Goal: Information Seeking & Learning: Learn about a topic

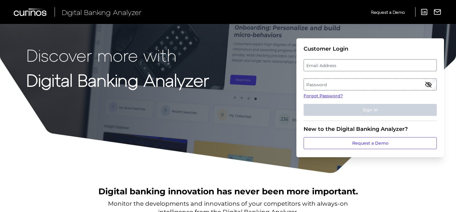
click at [331, 65] on label "Email Address" at bounding box center [370, 65] width 132 height 11
click at [331, 65] on input "email" at bounding box center [370, 65] width 133 height 12
click at [331, 65] on input "Email Address" at bounding box center [370, 65] width 133 height 12
click at [152, 61] on p "Discover more with" at bounding box center [117, 55] width 183 height 19
click at [338, 66] on label "Email Address" at bounding box center [370, 65] width 132 height 11
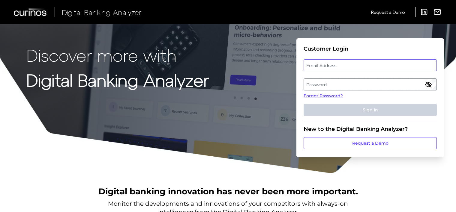
click at [338, 66] on input "email" at bounding box center [370, 65] width 133 height 12
paste input "client.test5124@gmail.com"
type input "client.test5124@gmail.com"
click at [332, 87] on label "Password" at bounding box center [370, 84] width 132 height 11
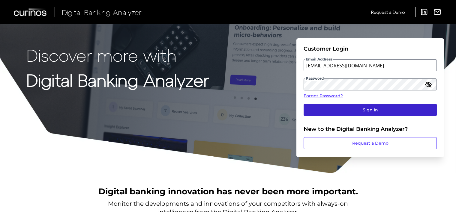
click at [335, 107] on button "Sign In" at bounding box center [370, 110] width 133 height 12
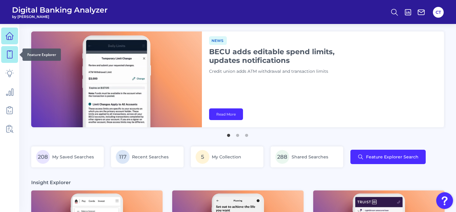
click at [8, 56] on icon at bounding box center [9, 54] width 8 height 8
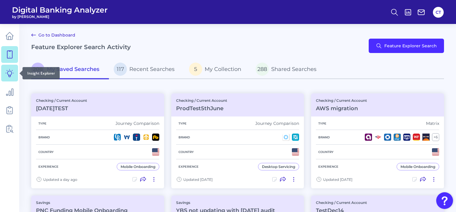
click at [8, 76] on icon at bounding box center [9, 73] width 8 height 8
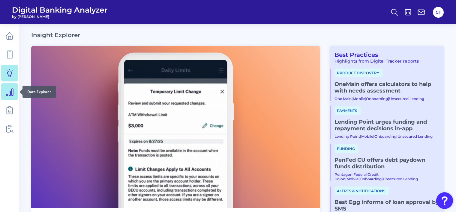
click at [11, 95] on icon at bounding box center [9, 92] width 8 height 8
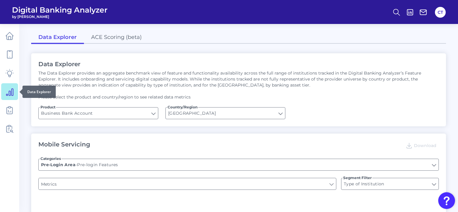
type input "Upon opening the app are users immediately prompted to use Touch/Face ID to log…"
type input "Does it offer third-party single sign on?"
type input "Can you apply for the PRODUCT as a new to brand customer on ANY digital channel?"
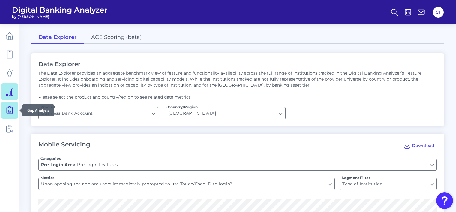
click at [11, 110] on icon at bounding box center [9, 110] width 8 height 8
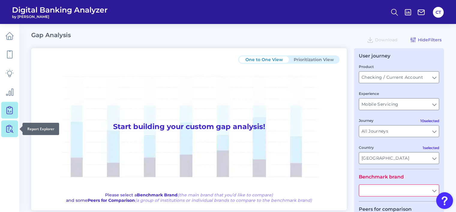
click at [10, 128] on icon at bounding box center [10, 129] width 5 height 8
click at [438, 14] on button "CT" at bounding box center [438, 12] width 11 height 11
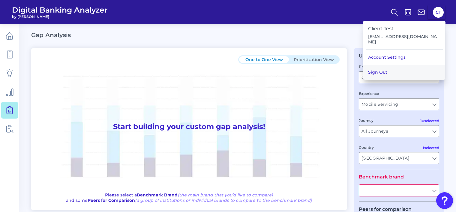
click at [403, 65] on button "Sign Out" at bounding box center [404, 72] width 82 height 15
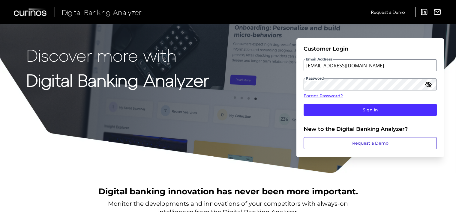
click at [355, 142] on link "Request a Demo" at bounding box center [370, 143] width 133 height 12
click at [325, 97] on link "Forgot Password?" at bounding box center [370, 96] width 133 height 6
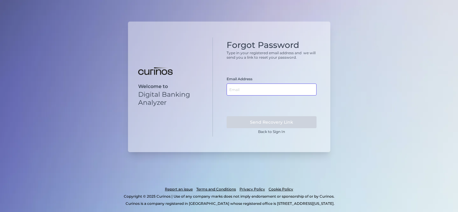
click at [265, 88] on input "text" at bounding box center [272, 90] width 90 height 12
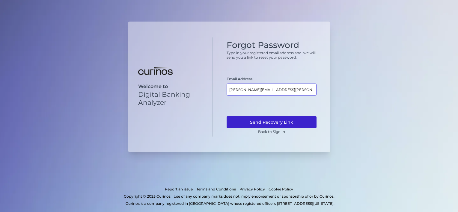
type input "susanta.modak@curinos.com"
click at [271, 121] on button "Send Recovery Link" at bounding box center [272, 122] width 90 height 12
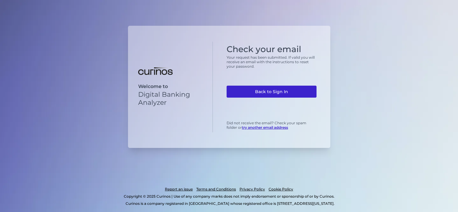
click at [277, 91] on link "Back to Sign In" at bounding box center [272, 92] width 90 height 12
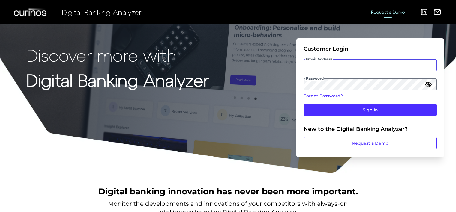
type input "client.test5124@gmail.com"
click at [393, 11] on span "Request a Demo" at bounding box center [388, 12] width 34 height 5
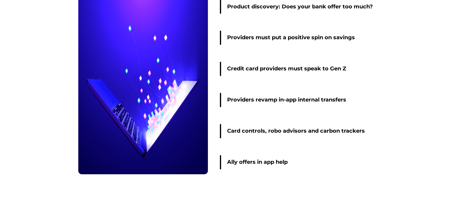
scroll to position [935, 0]
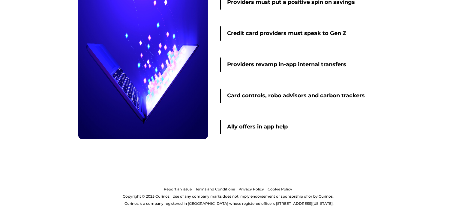
click at [179, 191] on link "Report an issue" at bounding box center [178, 189] width 28 height 7
click at [173, 189] on link "Report an issue" at bounding box center [178, 189] width 28 height 7
click at [222, 189] on link "Terms and Conditions" at bounding box center [215, 189] width 40 height 7
click at [276, 190] on link "Cookie Policy" at bounding box center [280, 189] width 25 height 7
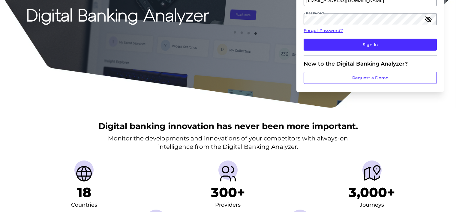
scroll to position [0, 0]
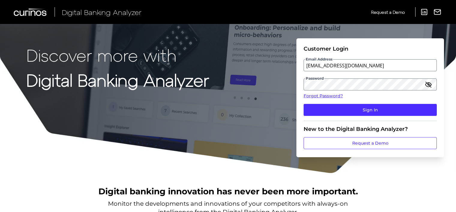
click at [428, 86] on icon "button" at bounding box center [428, 84] width 7 height 7
click at [244, 89] on div "Discover more with Digital Banking Analyzer Customer Login Email Address client…" at bounding box center [228, 87] width 456 height 174
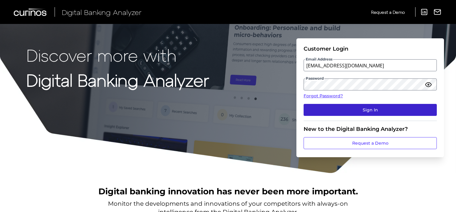
click at [347, 112] on button "Sign In" at bounding box center [370, 110] width 133 height 12
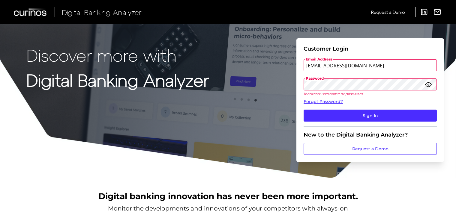
click at [269, 86] on div "Discover more with Digital Banking Analyzer Customer Login Email Address client…" at bounding box center [228, 89] width 456 height 179
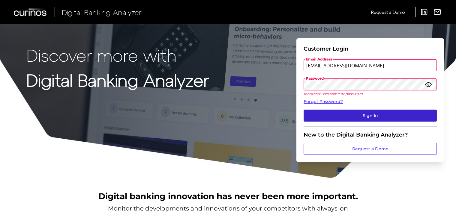
click at [347, 113] on button "Sign In" at bounding box center [370, 116] width 133 height 12
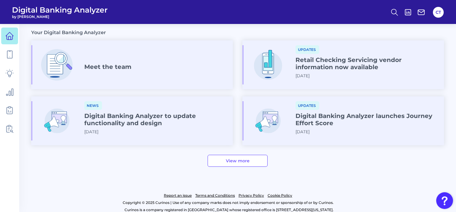
scroll to position [335, 0]
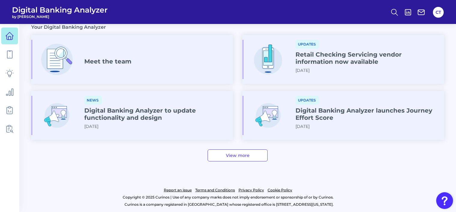
click at [179, 190] on link "Report an issue" at bounding box center [178, 190] width 28 height 7
click at [217, 190] on link "Terms and Conditions" at bounding box center [215, 190] width 40 height 7
click at [251, 188] on link "Privacy Policy" at bounding box center [252, 190] width 26 height 7
click at [275, 189] on link "Cookie Policy" at bounding box center [280, 190] width 25 height 7
click at [232, 152] on link "View more" at bounding box center [238, 156] width 60 height 12
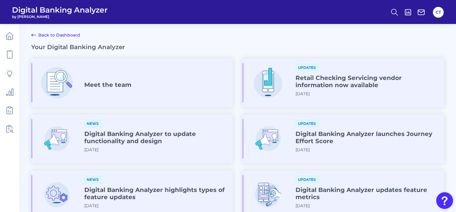
click at [125, 90] on div "Meet the team" at bounding box center [107, 86] width 47 height 10
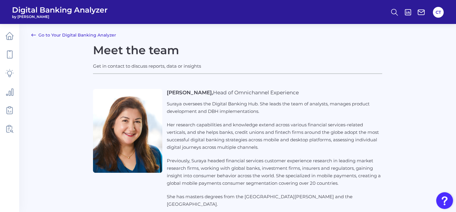
click at [86, 35] on link "Go to Your Digital Banking Analyzer" at bounding box center [73, 35] width 85 height 7
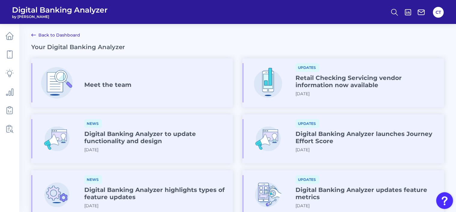
click at [134, 131] on h4 "Digital Banking Analyzer to update functionality and design" at bounding box center [156, 138] width 144 height 14
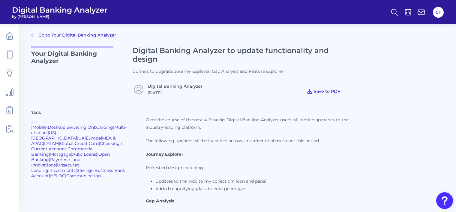
click at [320, 92] on span "Save to PDF" at bounding box center [327, 91] width 26 height 5
click at [8, 38] on icon at bounding box center [9, 36] width 8 height 8
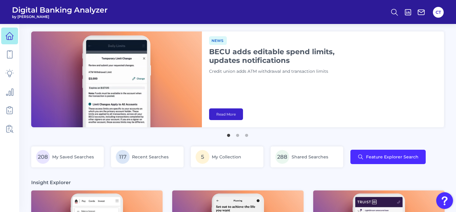
click at [230, 112] on link "Read More" at bounding box center [226, 115] width 34 height 12
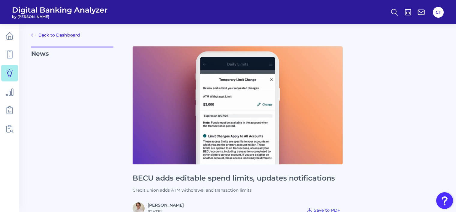
click at [76, 35] on link "Back to Dashboard" at bounding box center [55, 35] width 49 height 7
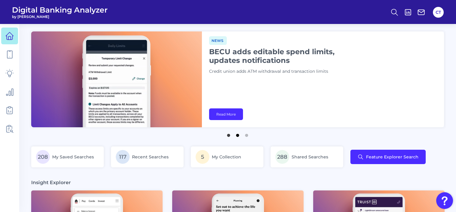
click at [239, 136] on button "2" at bounding box center [238, 134] width 6 height 6
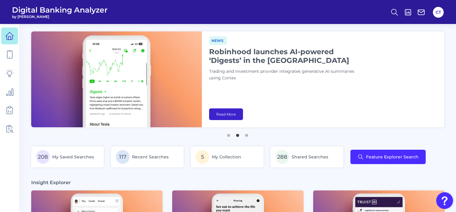
click at [231, 115] on link "Read More" at bounding box center [226, 115] width 34 height 12
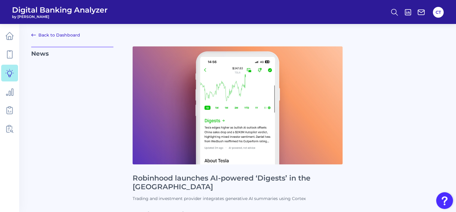
click at [70, 35] on link "Back to Dashboard" at bounding box center [55, 35] width 49 height 7
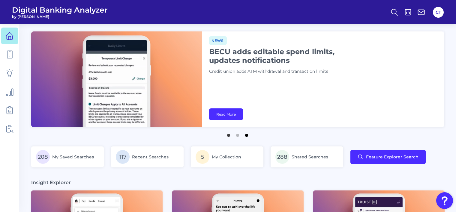
click at [246, 135] on button "3" at bounding box center [247, 134] width 6 height 6
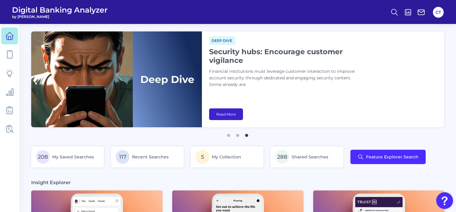
click at [223, 111] on link "Read More" at bounding box center [226, 115] width 34 height 12
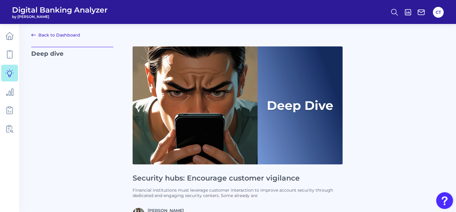
click at [59, 35] on link "Back to Dashboard" at bounding box center [55, 35] width 49 height 7
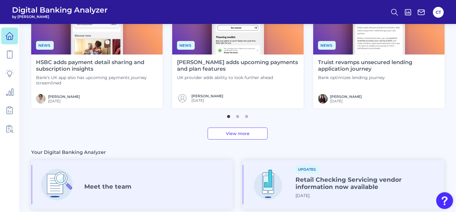
scroll to position [270, 0]
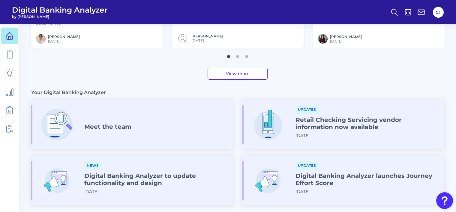
click at [231, 76] on link "View more" at bounding box center [238, 74] width 60 height 12
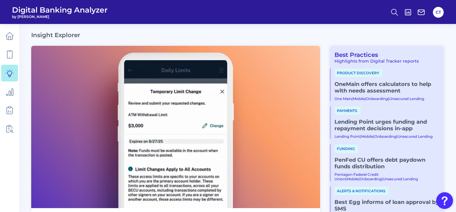
scroll to position [90, 0]
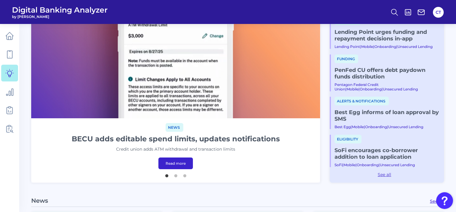
click at [349, 80] on link "PenFed CU offers debt paydown funds distribution" at bounding box center [387, 73] width 105 height 13
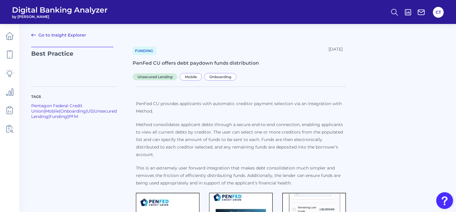
scroll to position [90, 0]
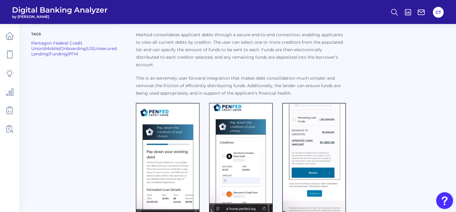
click at [180, 133] on img at bounding box center [168, 161] width 64 height 117
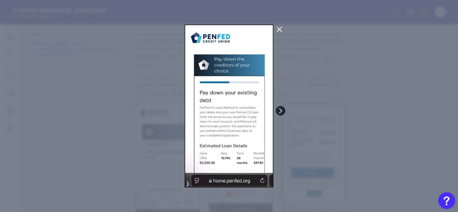
click at [281, 110] on icon at bounding box center [281, 111] width 2 height 5
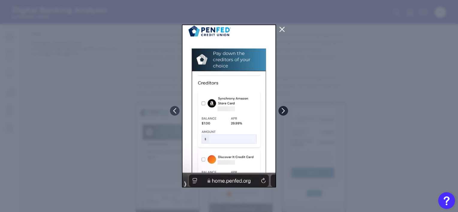
click at [281, 110] on icon at bounding box center [283, 110] width 5 height 5
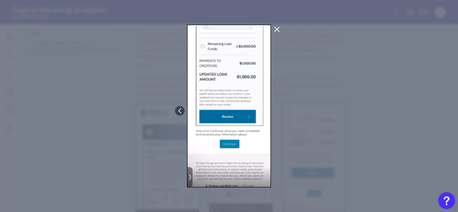
click at [276, 30] on icon at bounding box center [277, 29] width 5 height 5
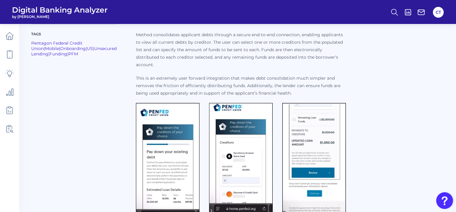
scroll to position [0, 0]
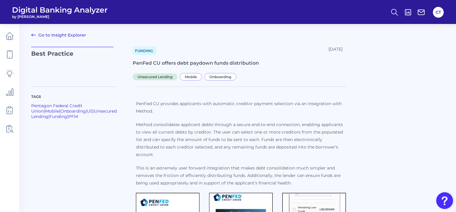
click at [72, 37] on link "Go to Insight Explorer" at bounding box center [58, 35] width 55 height 7
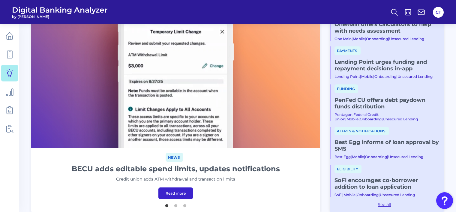
scroll to position [30, 0]
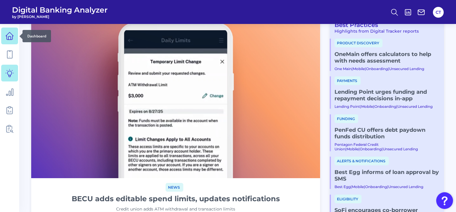
click at [11, 40] on icon at bounding box center [10, 36] width 8 height 8
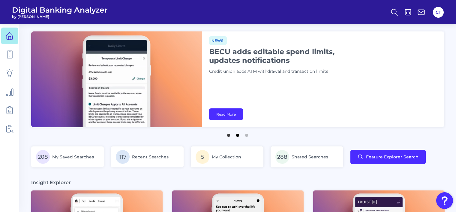
click at [236, 136] on button "2" at bounding box center [238, 134] width 6 height 6
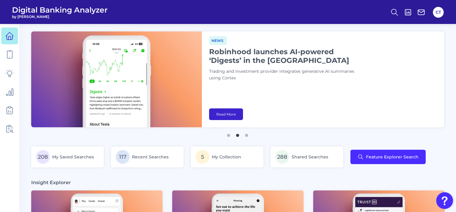
click at [231, 115] on link "Read More" at bounding box center [226, 115] width 34 height 12
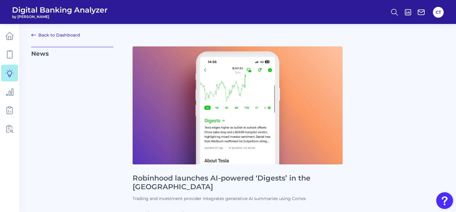
click at [65, 33] on link "Back to Dashboard" at bounding box center [55, 35] width 49 height 7
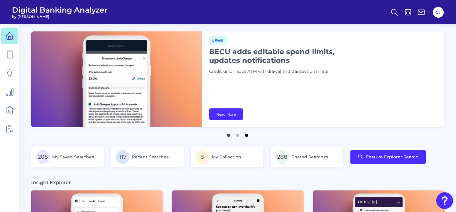
click at [245, 136] on button "3" at bounding box center [247, 134] width 6 height 6
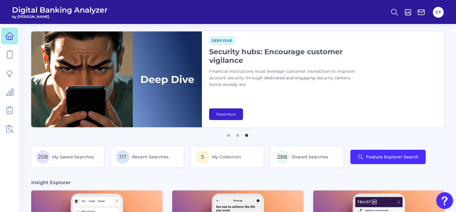
click at [222, 115] on link "Read More" at bounding box center [226, 115] width 34 height 12
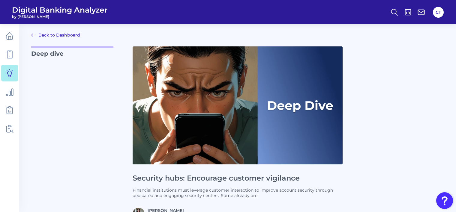
click at [71, 35] on link "Back to Dashboard" at bounding box center [55, 35] width 49 height 7
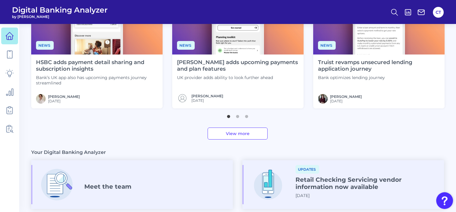
scroll to position [270, 0]
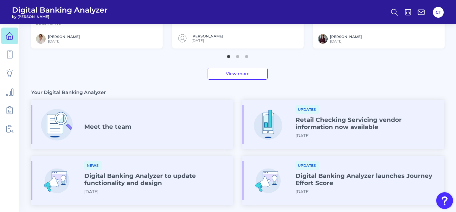
click at [239, 74] on link "View more" at bounding box center [238, 74] width 60 height 12
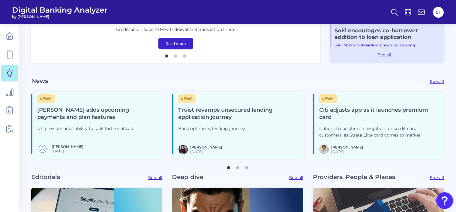
scroll to position [120, 0]
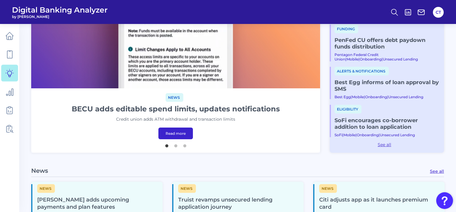
click at [349, 92] on link "Best Egg informs of loan approval by SMS" at bounding box center [387, 85] width 105 height 13
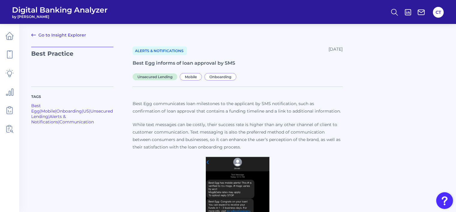
scroll to position [82, 0]
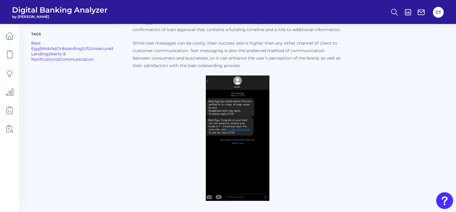
click at [238, 125] on img at bounding box center [238, 139] width 64 height 126
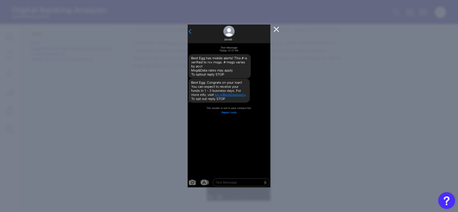
click at [275, 31] on icon at bounding box center [276, 29] width 5 height 5
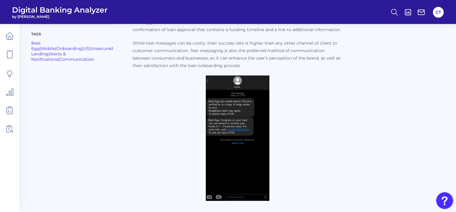
scroll to position [0, 0]
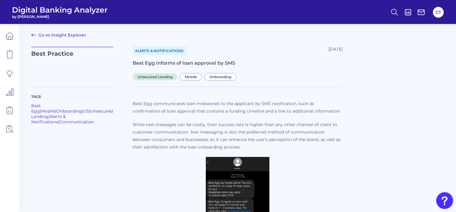
click at [71, 36] on link "Go to Insight Explorer" at bounding box center [58, 35] width 55 height 7
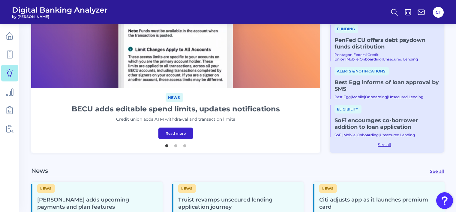
scroll to position [180, 0]
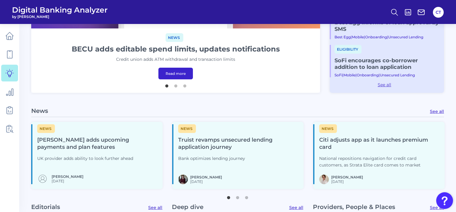
click at [176, 76] on link "Read more" at bounding box center [175, 74] width 35 height 12
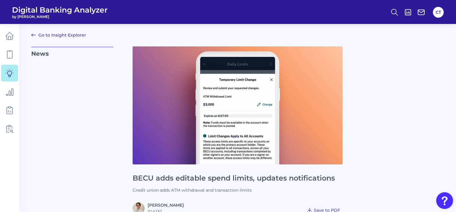
click at [68, 34] on link "Go to Insight Explorer" at bounding box center [58, 35] width 55 height 7
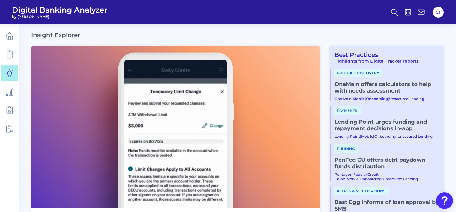
scroll to position [120, 0]
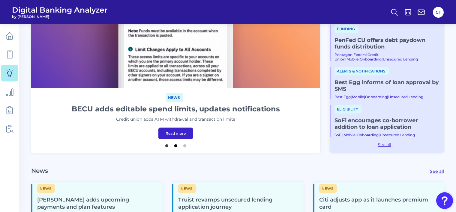
click at [176, 146] on button "2" at bounding box center [176, 145] width 6 height 6
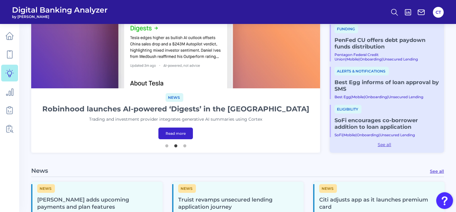
click at [184, 134] on link "Read more" at bounding box center [175, 134] width 35 height 12
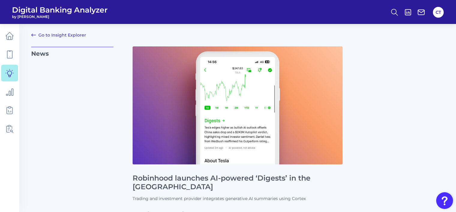
click at [76, 34] on link "Go to Insight Explorer" at bounding box center [58, 35] width 55 height 7
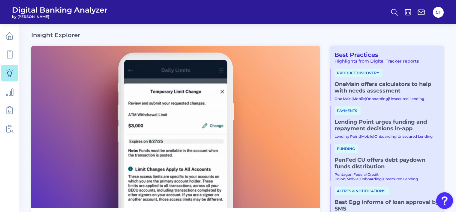
scroll to position [120, 0]
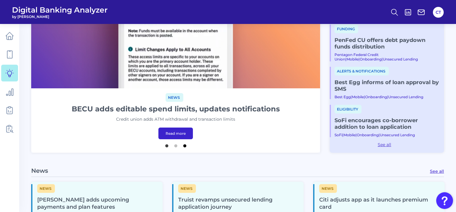
click at [185, 144] on button "3" at bounding box center [185, 145] width 6 height 6
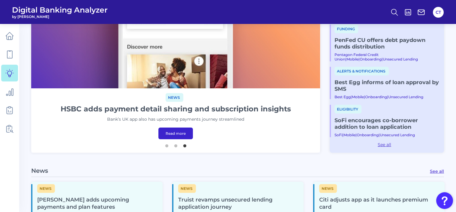
click at [179, 133] on link "Read more" at bounding box center [175, 134] width 35 height 12
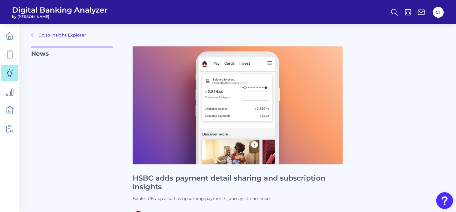
click at [77, 36] on link "Go to Insight Explorer" at bounding box center [58, 35] width 55 height 7
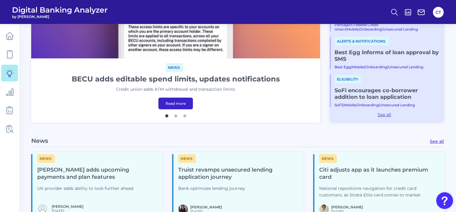
scroll to position [240, 0]
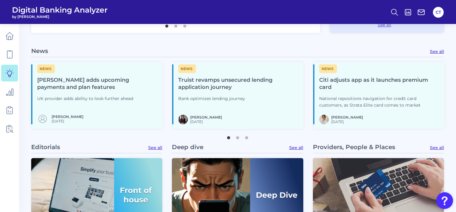
click at [92, 97] on p "UK provider adds ability to look further ahead" at bounding box center [97, 99] width 121 height 7
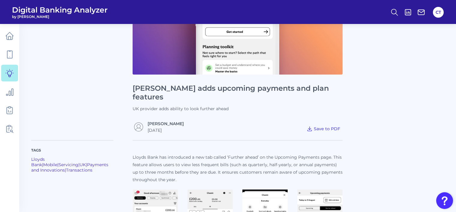
scroll to position [150, 0]
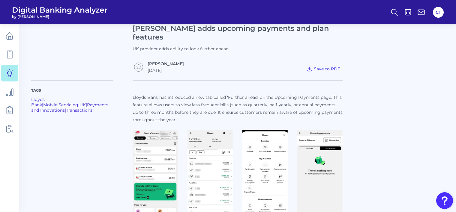
click at [163, 152] on img at bounding box center [155, 177] width 45 height 95
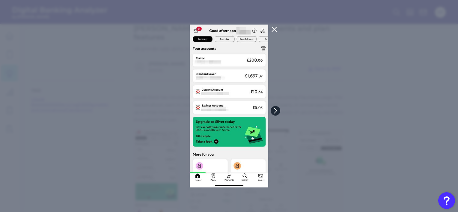
click at [274, 113] on icon at bounding box center [275, 110] width 5 height 5
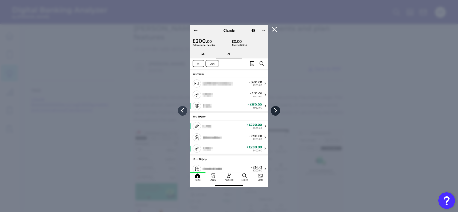
click at [274, 113] on icon at bounding box center [275, 110] width 5 height 5
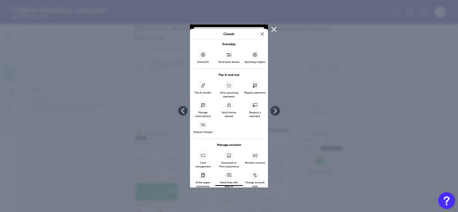
click at [274, 29] on icon at bounding box center [274, 29] width 5 height 5
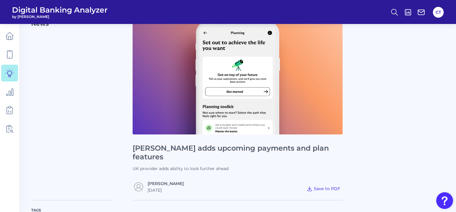
scroll to position [0, 0]
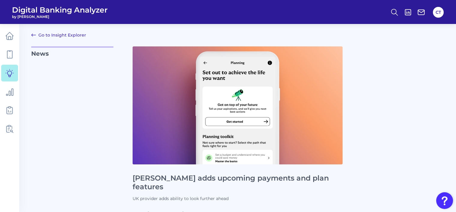
click at [72, 36] on link "Go to Insight Explorer" at bounding box center [58, 35] width 55 height 7
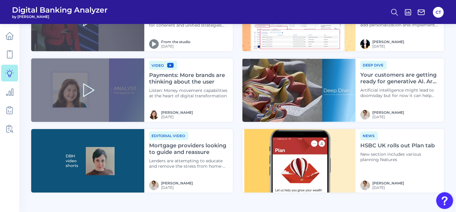
scroll to position [727, 0]
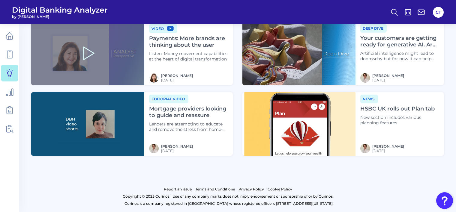
click at [95, 105] on img at bounding box center [87, 124] width 113 height 64
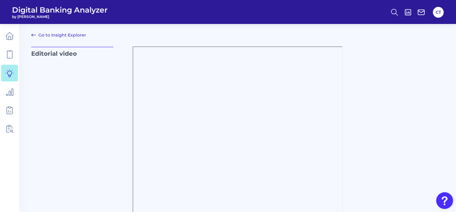
click at [61, 36] on link "Go to Insight Explorer" at bounding box center [58, 35] width 55 height 7
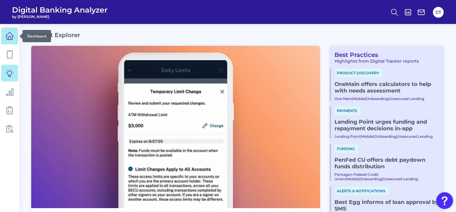
click at [6, 38] on icon at bounding box center [9, 36] width 8 height 8
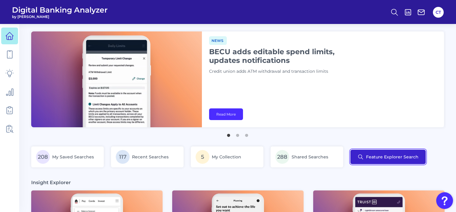
click at [395, 159] on button "Feature Explorer Search" at bounding box center [387, 157] width 75 height 14
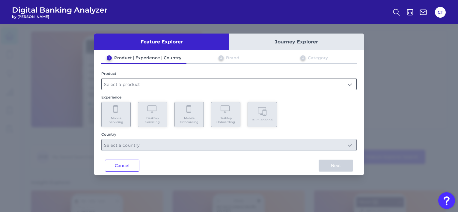
click at [204, 83] on input "text" at bounding box center [229, 84] width 255 height 11
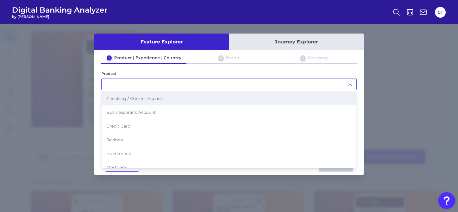
click at [181, 98] on li "Checking / Current Account" at bounding box center [229, 99] width 255 height 14
type input "Checking / Current Account"
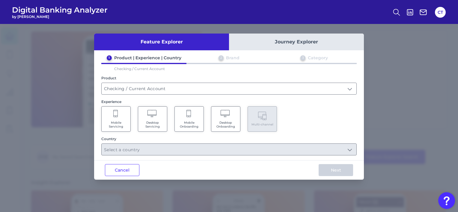
click at [193, 121] on span "Mobile Onboarding" at bounding box center [189, 125] width 23 height 8
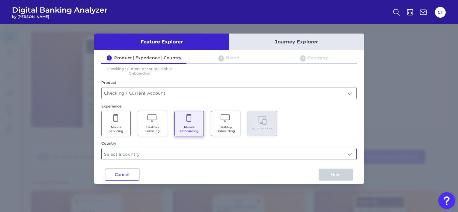
click at [241, 155] on input "text" at bounding box center [229, 154] width 255 height 11
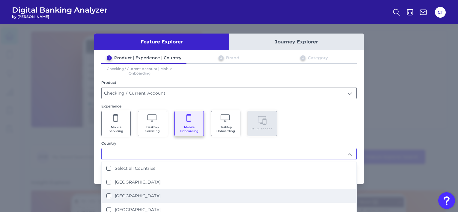
click at [167, 194] on li "[GEOGRAPHIC_DATA]" at bounding box center [229, 196] width 255 height 14
type input "[GEOGRAPHIC_DATA]"
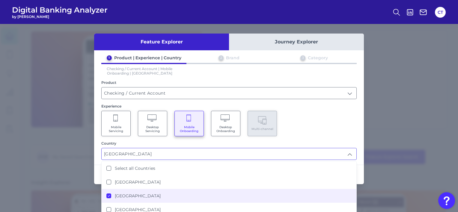
click at [316, 112] on div "Mobile Servicing Desktop Servicing Mobile Onboarding Desktop Onboarding Multi-c…" at bounding box center [229, 124] width 256 height 26
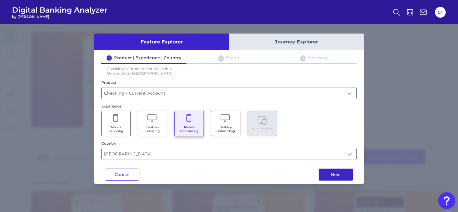
click at [334, 173] on button "Next" at bounding box center [336, 175] width 35 height 12
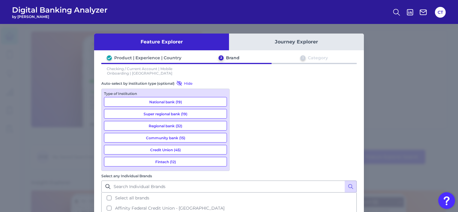
click at [188, 161] on button "Fintech (12)" at bounding box center [165, 162] width 123 height 10
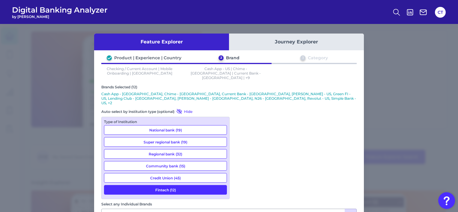
scroll to position [25, 0]
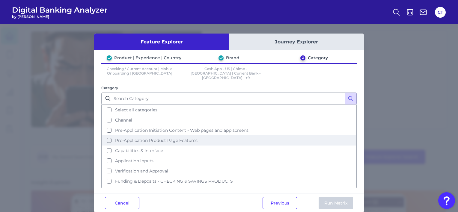
click at [134, 138] on span "Pre-Application Product Page Features" at bounding box center [156, 140] width 83 height 5
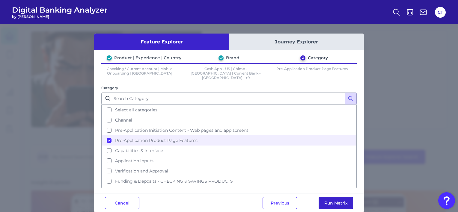
click at [326, 197] on button "Run Matrix" at bounding box center [336, 203] width 35 height 12
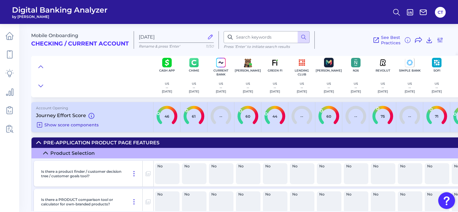
click at [39, 126] on icon at bounding box center [39, 125] width 7 height 7
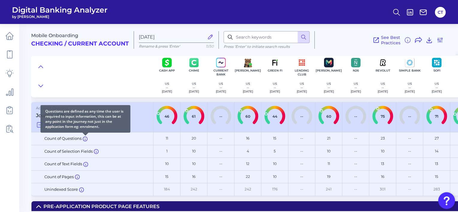
click at [84, 138] on icon at bounding box center [85, 139] width 4 height 4
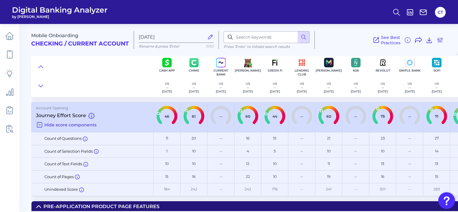
click at [37, 125] on icon at bounding box center [39, 125] width 7 height 7
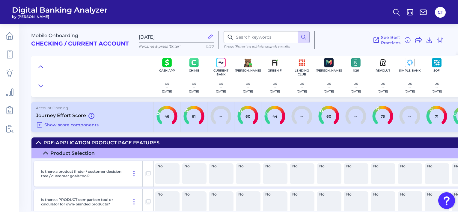
click at [210, 35] on icon at bounding box center [210, 37] width 7 height 7
click at [204, 35] on input "Aug 28 2025" at bounding box center [171, 37] width 65 height 6
drag, startPoint x: 184, startPoint y: 38, endPoint x: 125, endPoint y: 35, distance: 59.5
click at [125, 35] on div "Mobile Onboarding Checking / Current Account Aug 28 2025 Rename & press 'Enter'…" at bounding box center [243, 37] width 425 height 37
type input "TestAug28"
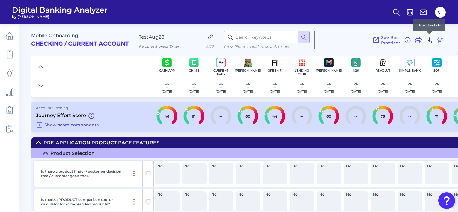
click at [428, 39] on icon at bounding box center [429, 40] width 7 height 7
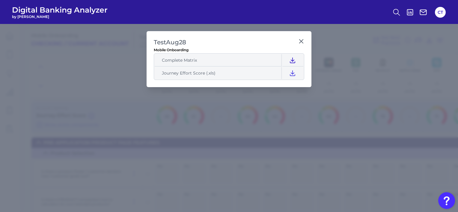
click at [293, 59] on icon at bounding box center [292, 60] width 5 height 5
click at [292, 73] on icon at bounding box center [292, 73] width 5 height 5
click at [252, 38] on h2 "TestAug28" at bounding box center [225, 42] width 142 height 8
click at [302, 38] on icon at bounding box center [302, 41] width 6 height 6
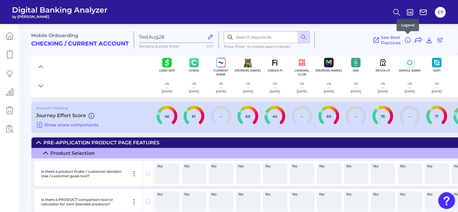
click at [407, 40] on icon at bounding box center [407, 40] width 7 height 7
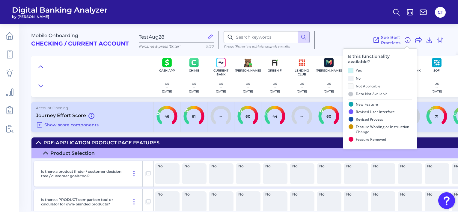
click at [407, 40] on icon at bounding box center [407, 40] width 7 height 7
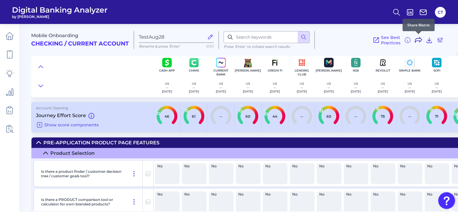
click at [419, 41] on icon at bounding box center [419, 39] width 7 height 5
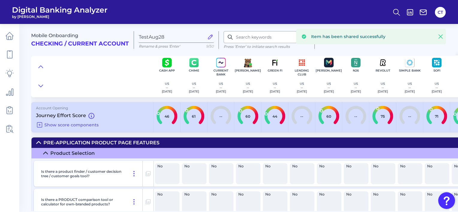
click at [440, 36] on icon at bounding box center [441, 37] width 4 height 4
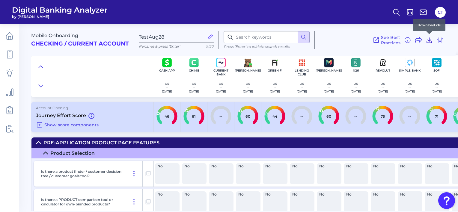
click at [426, 40] on icon at bounding box center [429, 40] width 7 height 7
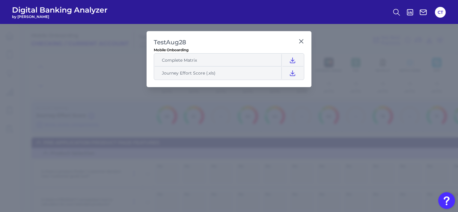
click at [303, 40] on icon at bounding box center [302, 41] width 6 height 6
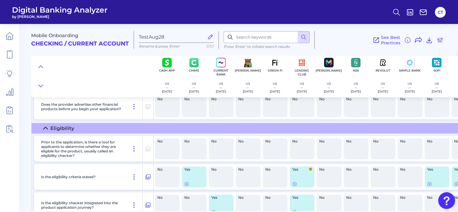
scroll to position [270, 0]
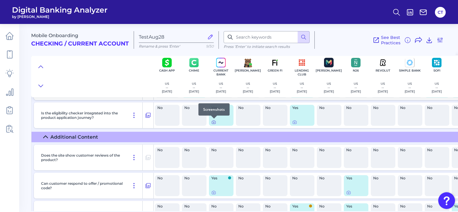
click at [212, 122] on icon at bounding box center [214, 122] width 4 height 3
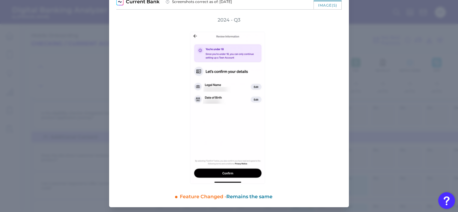
scroll to position [0, 0]
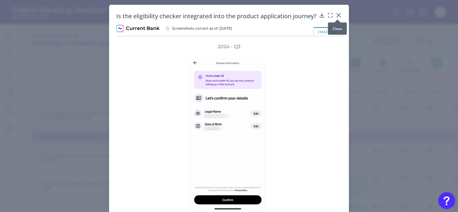
click at [338, 14] on icon at bounding box center [339, 16] width 4 height 4
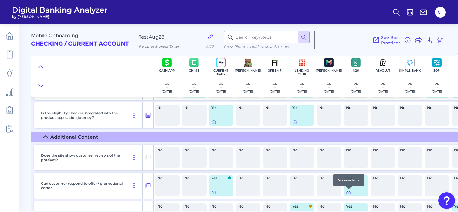
click at [349, 194] on icon at bounding box center [349, 193] width 5 height 5
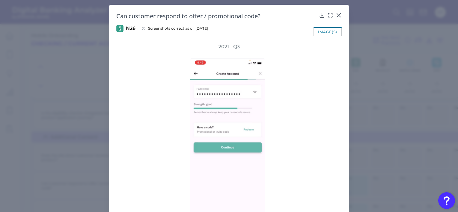
scroll to position [32, 0]
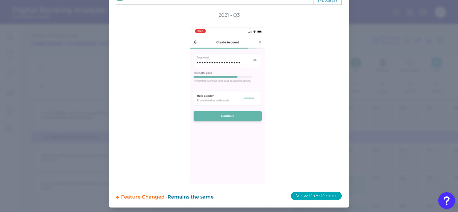
click at [317, 195] on button "View Prev Period" at bounding box center [316, 196] width 51 height 8
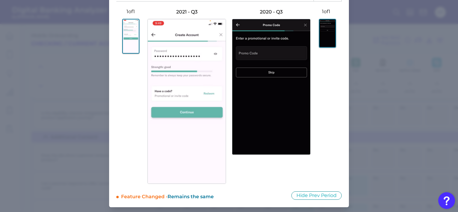
scroll to position [0, 0]
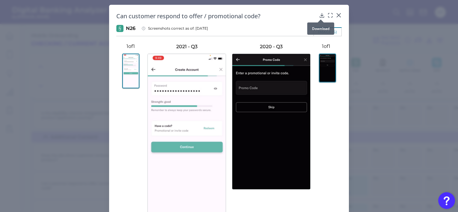
click at [319, 14] on icon at bounding box center [322, 15] width 6 height 6
click at [268, 21] on div "Can customer respond to offer / promotional code? N26 Screenshots correct as of…" at bounding box center [229, 124] width 240 height 238
click at [329, 15] on icon at bounding box center [331, 15] width 6 height 6
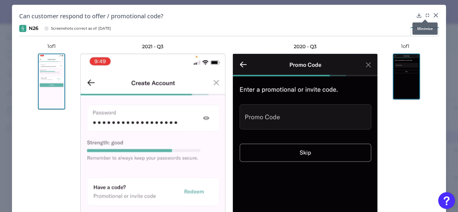
click at [426, 14] on icon at bounding box center [426, 14] width 1 height 1
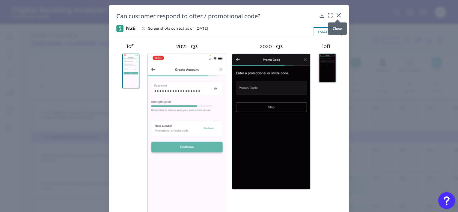
click at [337, 14] on icon at bounding box center [339, 15] width 6 height 6
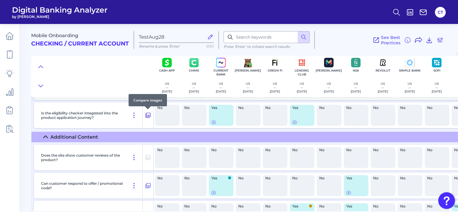
click at [147, 116] on icon at bounding box center [148, 115] width 6 height 7
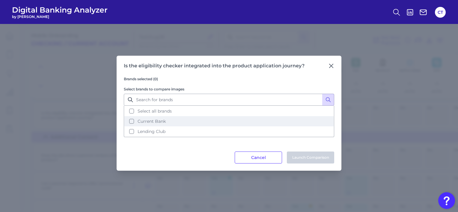
click at [137, 121] on button "Current Bank" at bounding box center [229, 121] width 209 height 10
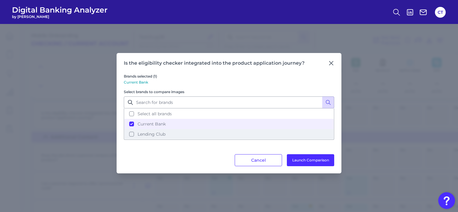
click at [138, 132] on span "Lending Club" at bounding box center [152, 134] width 28 height 5
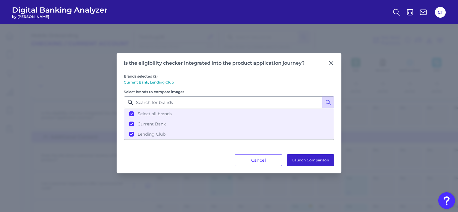
click at [302, 159] on button "Launch Comparison" at bounding box center [310, 161] width 47 height 12
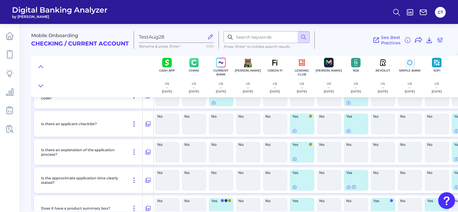
scroll to position [433, 0]
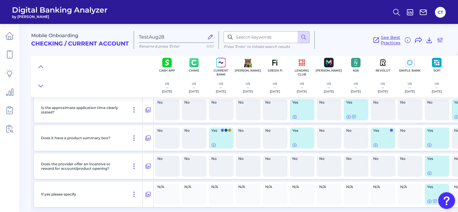
click at [386, 40] on span "See Best Practices" at bounding box center [391, 40] width 20 height 11
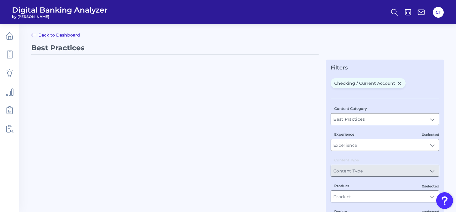
type input "Checking / Current Account"
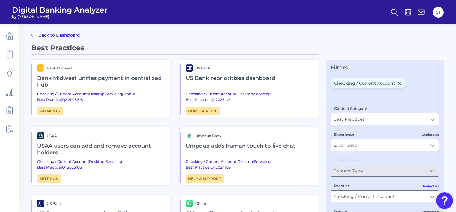
click at [44, 35] on link "Back to Dashboard" at bounding box center [55, 35] width 49 height 7
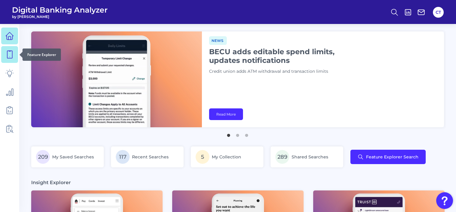
click at [12, 56] on icon at bounding box center [9, 55] width 5 height 8
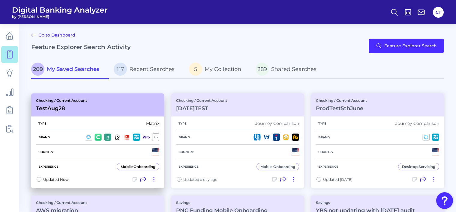
click at [144, 178] on icon at bounding box center [143, 180] width 6 height 6
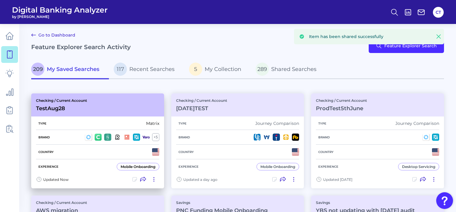
click at [132, 179] on icon at bounding box center [135, 180] width 6 height 6
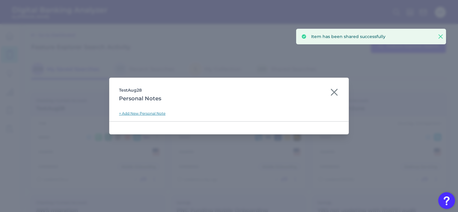
click at [156, 112] on link "+ Add New Personal Note" at bounding box center [142, 113] width 47 height 5
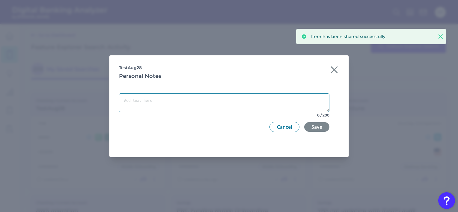
click at [205, 103] on textarea at bounding box center [224, 103] width 211 height 19
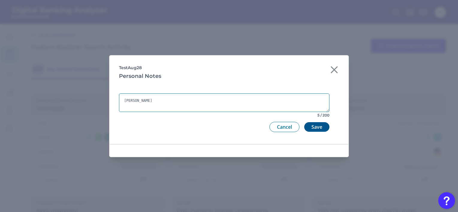
type textarea "TestA"
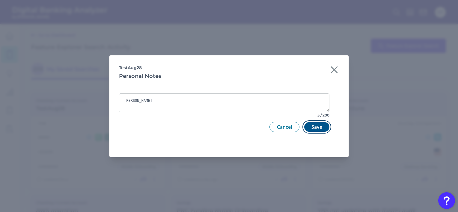
click at [320, 127] on button "Save" at bounding box center [317, 127] width 25 height 10
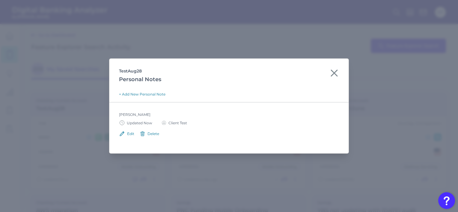
click at [125, 132] on icon at bounding box center [122, 134] width 6 height 6
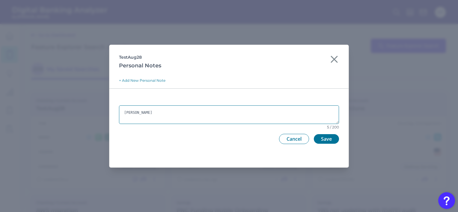
click at [139, 114] on textarea "TestA" at bounding box center [229, 115] width 220 height 19
type textarea "TestB"
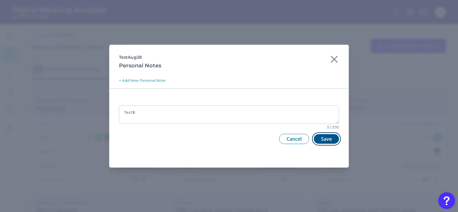
click at [327, 140] on button "Save" at bounding box center [326, 139] width 25 height 10
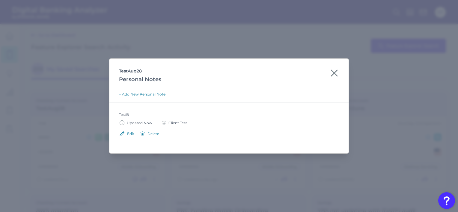
click at [150, 134] on div "Delete" at bounding box center [154, 134] width 12 height 5
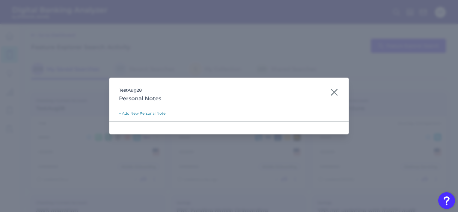
click at [337, 93] on icon at bounding box center [335, 93] width 10 height 10
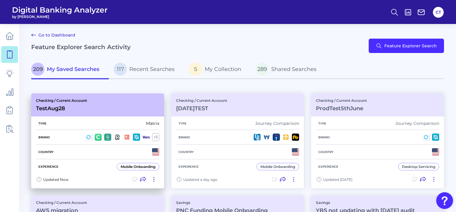
click at [154, 179] on icon at bounding box center [154, 180] width 1 height 4
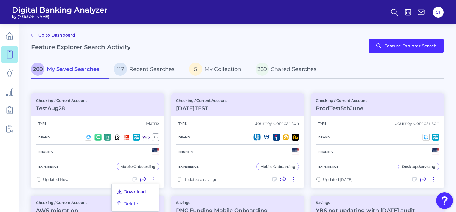
click at [137, 191] on span "Download" at bounding box center [135, 191] width 23 height 5
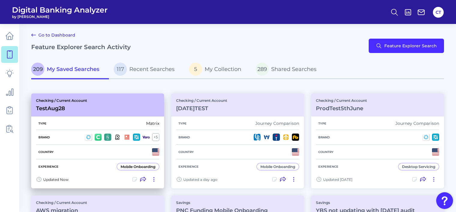
click at [154, 178] on icon at bounding box center [154, 180] width 6 height 6
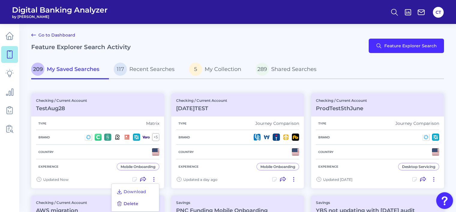
click at [137, 204] on span "Delete" at bounding box center [131, 203] width 15 height 5
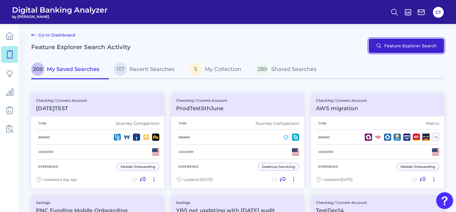
click at [404, 42] on button "Feature Explorer Search" at bounding box center [406, 46] width 75 height 14
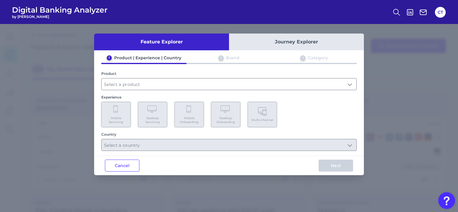
click at [283, 41] on button "Journey Explorer" at bounding box center [296, 42] width 135 height 17
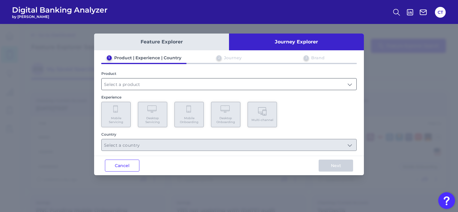
click at [189, 83] on input "text" at bounding box center [229, 84] width 255 height 11
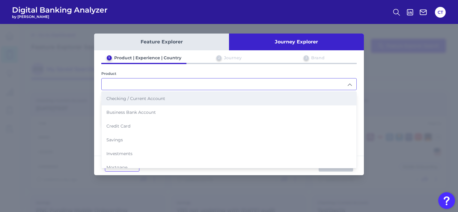
click at [159, 100] on span "Checking / Current Account" at bounding box center [136, 98] width 59 height 5
type input "Checking / Current Account"
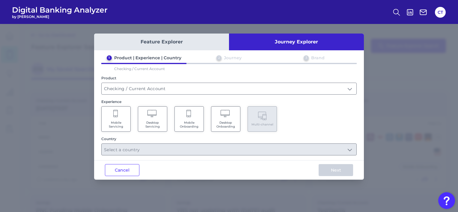
click at [185, 123] on span "Mobile Onboarding" at bounding box center [189, 125] width 23 height 8
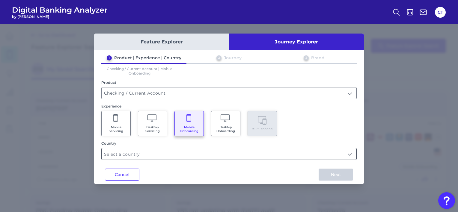
click at [275, 158] on input "text" at bounding box center [229, 154] width 255 height 11
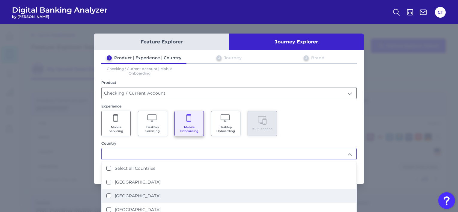
click at [155, 192] on li "[GEOGRAPHIC_DATA]" at bounding box center [229, 196] width 255 height 14
type input "[GEOGRAPHIC_DATA]"
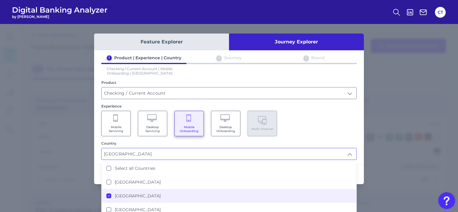
click at [314, 125] on div "Mobile Servicing Desktop Servicing Mobile Onboarding Desktop Onboarding Multi-c…" at bounding box center [229, 124] width 256 height 26
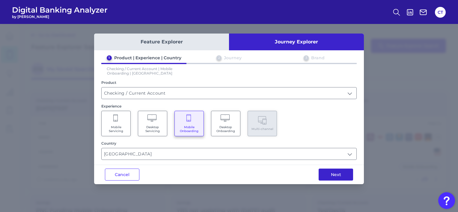
click at [330, 180] on button "Next" at bounding box center [336, 175] width 35 height 12
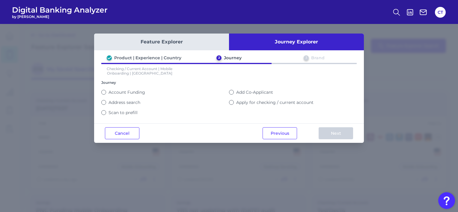
click at [126, 110] on label "Scan to prefill" at bounding box center [123, 112] width 29 height 5
click at [106, 110] on button "Scan to prefill" at bounding box center [103, 112] width 5 height 5
click at [330, 132] on button "Next" at bounding box center [336, 134] width 35 height 12
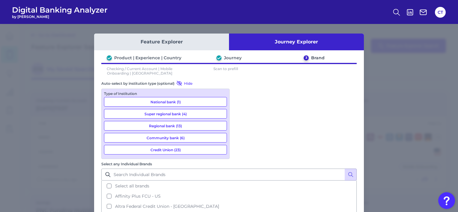
click at [180, 137] on button "Community bank (6)" at bounding box center [165, 138] width 123 height 10
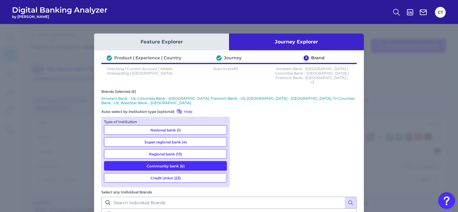
scroll to position [20, 0]
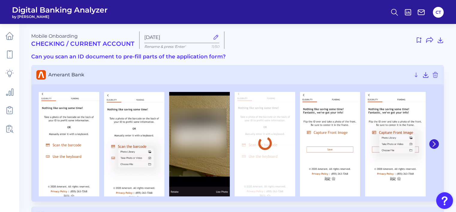
click at [213, 37] on icon at bounding box center [216, 37] width 7 height 7
click at [210, 37] on input "Aug 28 2025" at bounding box center [176, 38] width 65 height 6
drag, startPoint x: 185, startPoint y: 35, endPoint x: 138, endPoint y: 37, distance: 46.3
click at [139, 37] on div "Aug 28 2025 Rename & press 'Enter' 11/50" at bounding box center [181, 41] width 85 height 18
type input "Aug28Test"
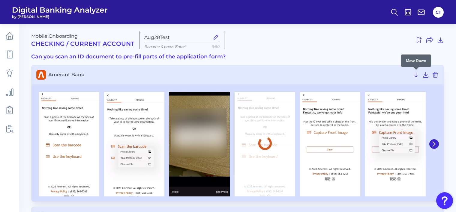
click at [417, 74] on icon at bounding box center [416, 74] width 7 height 7
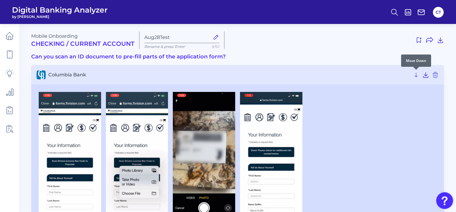
click at [417, 74] on icon at bounding box center [416, 74] width 7 height 7
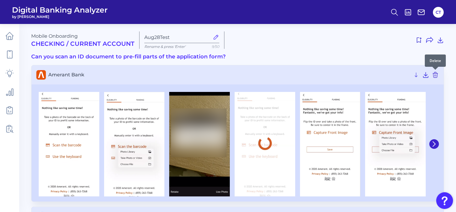
click at [436, 74] on icon at bounding box center [435, 74] width 7 height 7
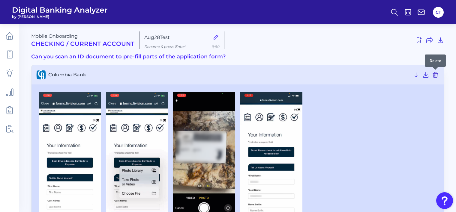
click at [435, 73] on icon at bounding box center [435, 74] width 5 height 5
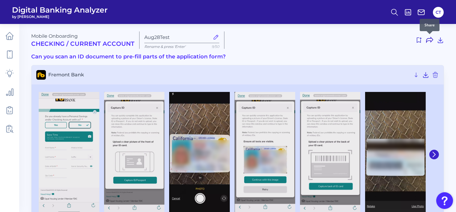
click at [429, 40] on icon at bounding box center [429, 40] width 7 height 7
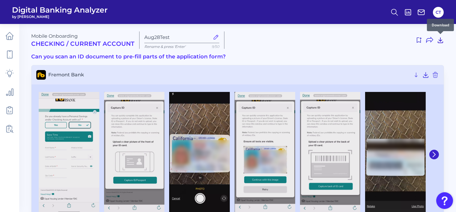
click at [439, 41] on icon at bounding box center [440, 40] width 7 height 7
click at [272, 47] on div "Mobile Onboarding Checking / Current Account Aug28Test Rename & press 'Enter' 9…" at bounding box center [237, 40] width 413 height 17
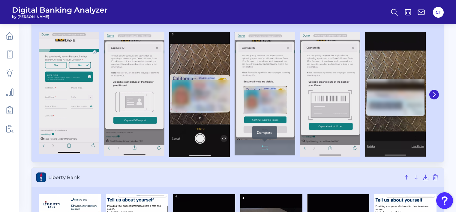
click at [265, 145] on icon at bounding box center [264, 147] width 7 height 7
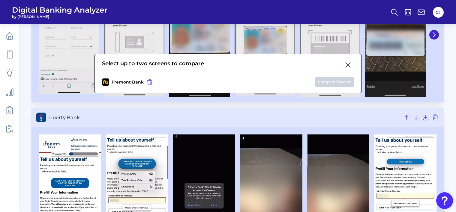
scroll to position [180, 0]
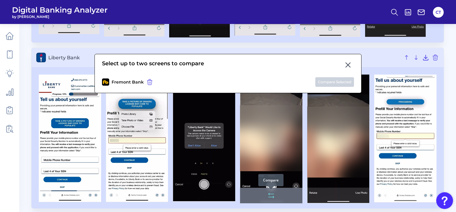
click at [271, 197] on icon at bounding box center [271, 197] width 5 height 0
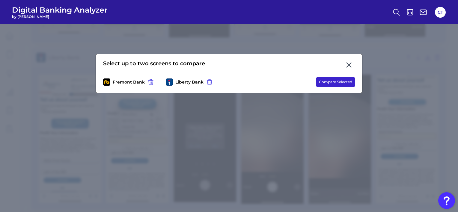
click at [337, 81] on button "Compare Selected" at bounding box center [336, 82] width 39 height 10
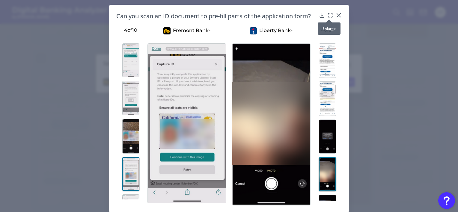
click at [329, 17] on div at bounding box center [329, 20] width 6 height 6
click at [329, 16] on icon at bounding box center [331, 15] width 6 height 6
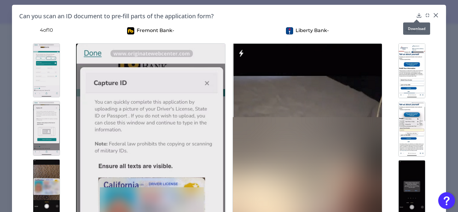
click at [416, 16] on icon at bounding box center [419, 15] width 6 height 6
click at [258, 23] on div "Fremont Bank - 4 of 10 Liberty Bank - 4 of 6" at bounding box center [229, 186] width 420 height 332
click at [426, 15] on icon at bounding box center [428, 15] width 6 height 6
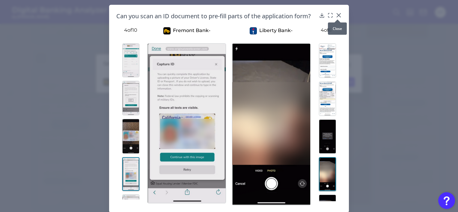
click at [338, 15] on icon at bounding box center [339, 15] width 6 height 6
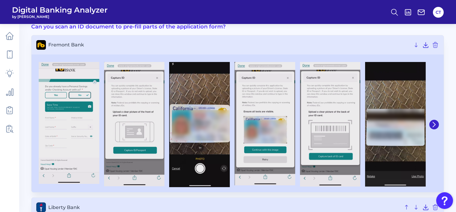
scroll to position [0, 0]
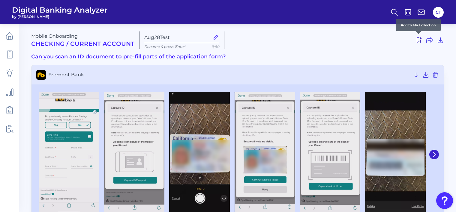
click at [419, 41] on icon at bounding box center [418, 40] width 7 height 7
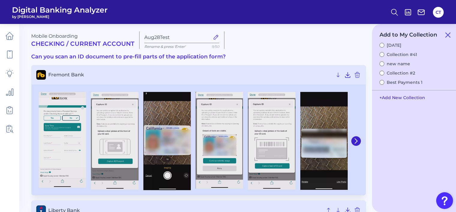
click at [393, 98] on button "+ Add New Collection" at bounding box center [403, 97] width 52 height 11
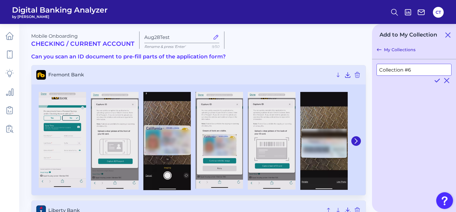
drag, startPoint x: 415, startPoint y: 69, endPoint x: 365, endPoint y: 68, distance: 49.8
type input "Aug28"
click at [436, 80] on icon at bounding box center [437, 80] width 7 height 7
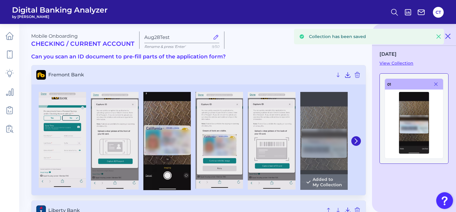
scroll to position [90, 0]
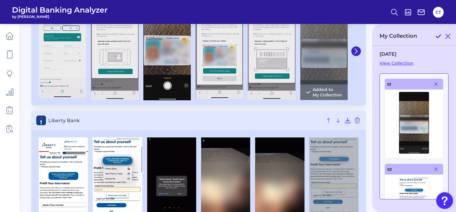
click at [438, 35] on icon at bounding box center [438, 36] width 7 height 7
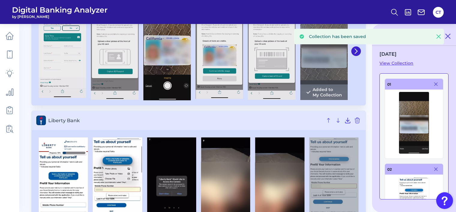
click at [403, 64] on link "View Collection" at bounding box center [414, 63] width 69 height 5
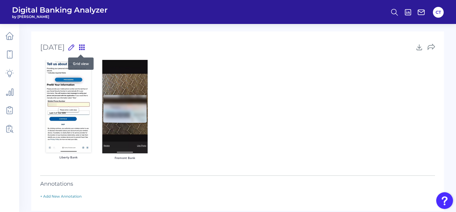
click at [79, 46] on icon at bounding box center [81, 47] width 5 height 5
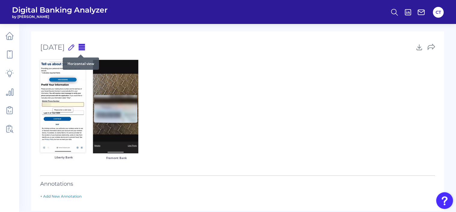
click at [79, 46] on icon at bounding box center [82, 47] width 6 height 6
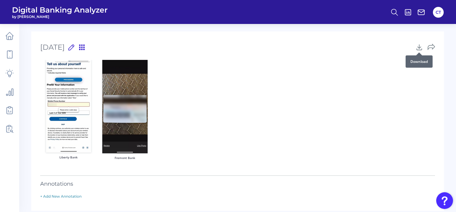
click at [419, 47] on icon at bounding box center [420, 48] width 8 height 8
click at [228, 68] on div "Liberty Bank Fremont Bank" at bounding box center [237, 113] width 395 height 106
click at [430, 47] on icon at bounding box center [432, 48] width 8 height 8
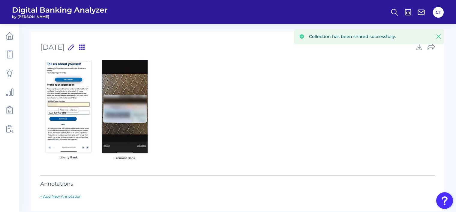
click at [72, 197] on link "+ Add New Annotation" at bounding box center [60, 196] width 41 height 5
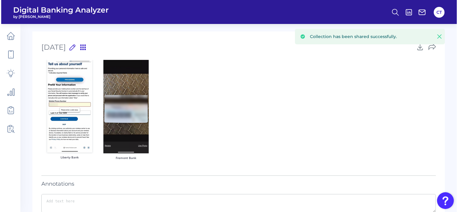
scroll to position [44, 0]
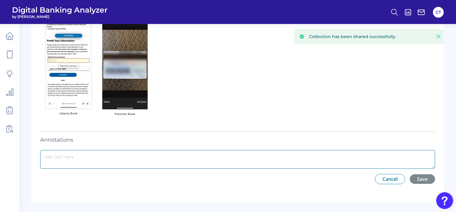
click at [181, 160] on textarea at bounding box center [237, 159] width 395 height 19
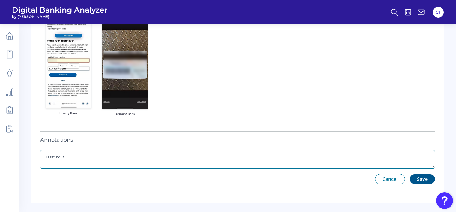
type textarea "Testing A."
click at [422, 180] on button "Save" at bounding box center [422, 180] width 25 height 10
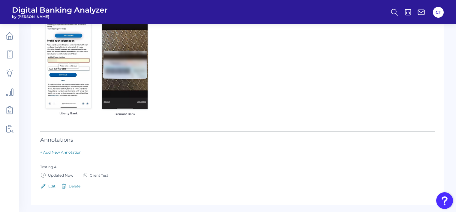
click at [53, 186] on div "Edit" at bounding box center [51, 186] width 7 height 5
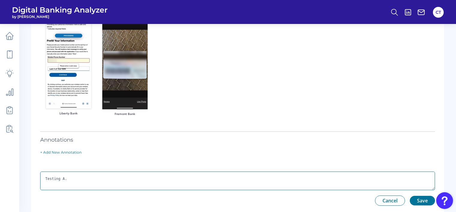
click at [61, 180] on textarea "Testing A." at bounding box center [237, 181] width 395 height 19
type textarea "Testing B."
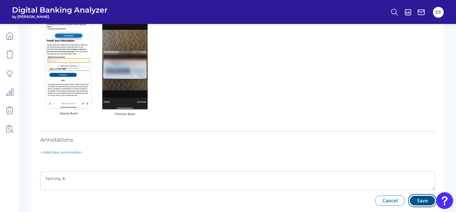
click at [416, 200] on button "Save" at bounding box center [422, 201] width 25 height 10
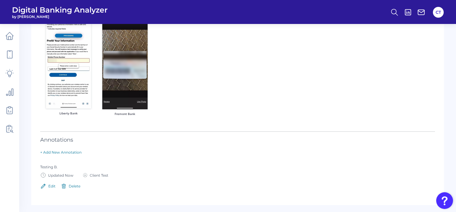
click at [67, 186] on button "Delete" at bounding box center [71, 186] width 20 height 6
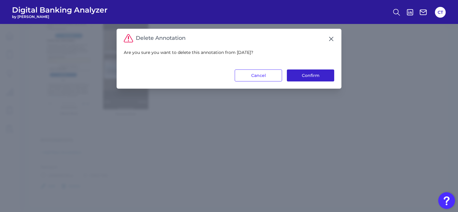
click at [322, 76] on button "Confirm" at bounding box center [310, 76] width 47 height 12
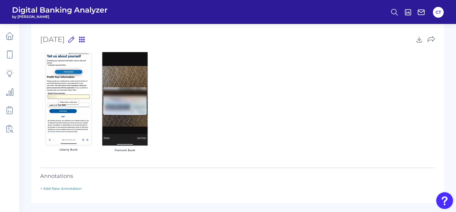
scroll to position [0, 0]
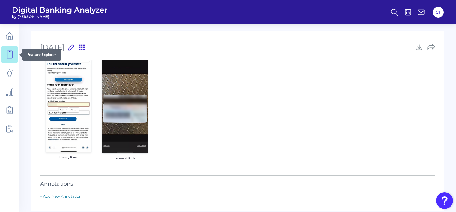
click at [11, 57] on icon at bounding box center [9, 54] width 8 height 8
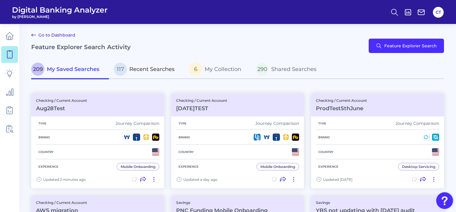
click at [145, 70] on span "Recent Searches" at bounding box center [151, 69] width 45 height 7
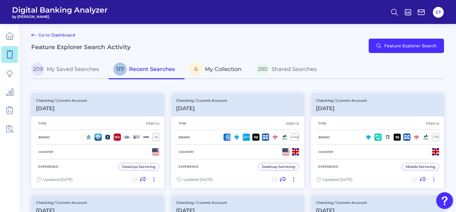
click at [229, 69] on span "My Collection" at bounding box center [223, 69] width 37 height 7
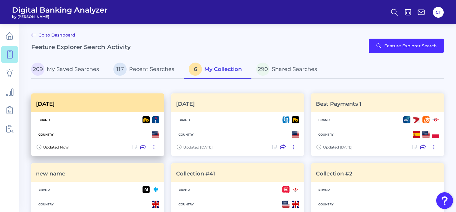
click at [136, 148] on icon at bounding box center [135, 148] width 4 height 4
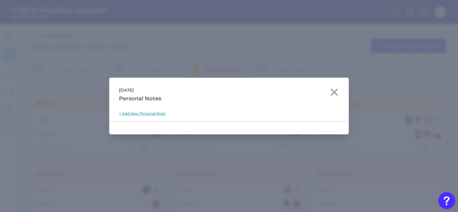
click at [149, 113] on link "+ Add New Personal Note" at bounding box center [142, 113] width 47 height 5
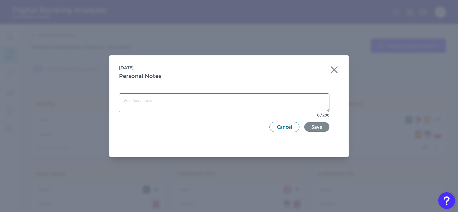
click at [218, 104] on textarea at bounding box center [224, 103] width 211 height 19
type textarea "Testing A"
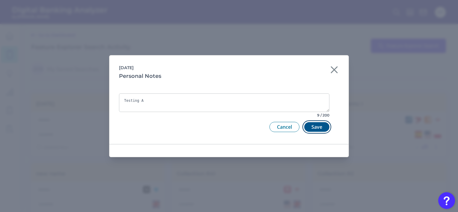
click at [320, 125] on button "Save" at bounding box center [317, 127] width 25 height 10
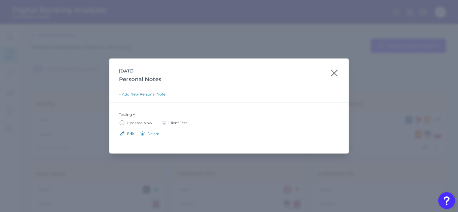
click at [124, 134] on icon at bounding box center [122, 134] width 6 height 6
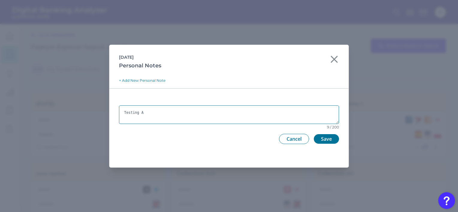
drag, startPoint x: 151, startPoint y: 111, endPoint x: 139, endPoint y: 114, distance: 12.8
click at [139, 114] on textarea "Testing A" at bounding box center [229, 115] width 220 height 19
click at [191, 117] on textarea "Testing B" at bounding box center [229, 115] width 220 height 19
type textarea "Testing B"
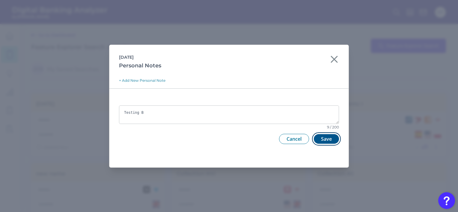
click at [321, 138] on button "Save" at bounding box center [326, 139] width 25 height 10
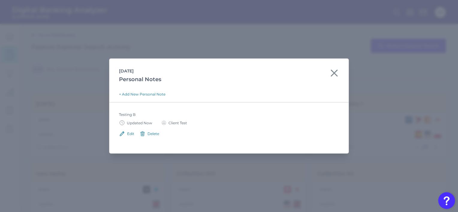
click at [151, 135] on div "Delete" at bounding box center [154, 134] width 12 height 5
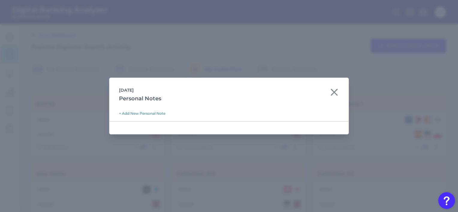
click at [335, 94] on icon at bounding box center [335, 93] width 10 height 10
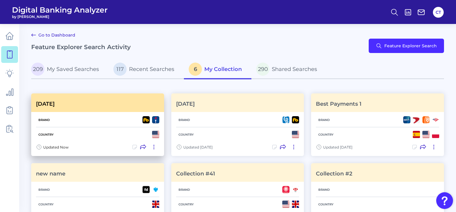
click at [153, 148] on icon at bounding box center [154, 147] width 6 height 6
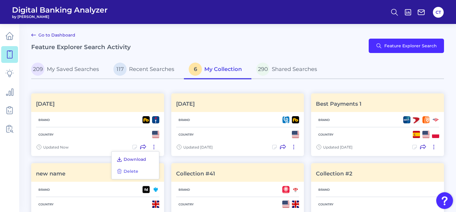
click at [141, 159] on span "Download" at bounding box center [135, 159] width 23 height 5
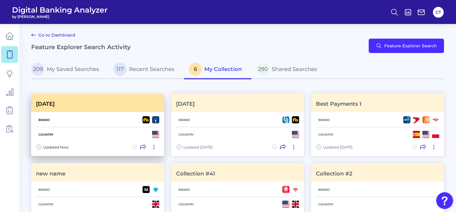
click at [154, 146] on icon at bounding box center [154, 147] width 1 height 4
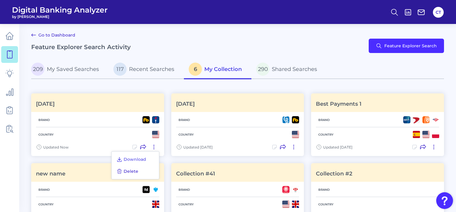
click at [140, 170] on div "Download Delete" at bounding box center [135, 166] width 48 height 28
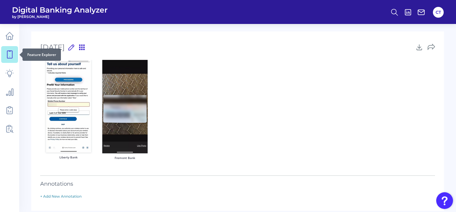
click at [11, 49] on link at bounding box center [9, 54] width 17 height 17
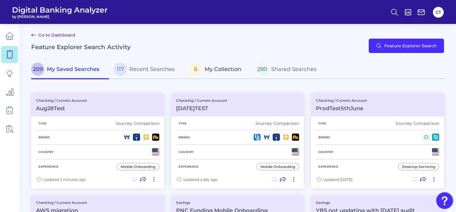
click at [206, 69] on span "My Collection" at bounding box center [223, 69] width 37 height 7
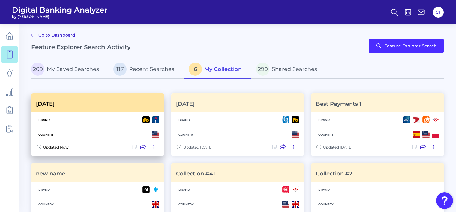
click at [152, 149] on icon at bounding box center [154, 147] width 6 height 6
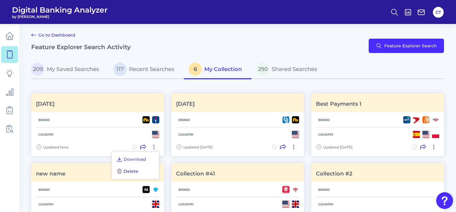
click at [136, 171] on span "Delete" at bounding box center [131, 171] width 15 height 5
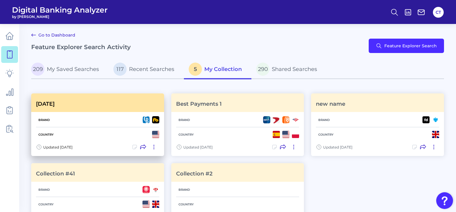
click at [152, 147] on icon at bounding box center [154, 147] width 6 height 6
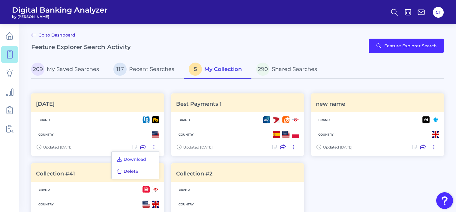
click at [131, 171] on span "Delete" at bounding box center [131, 171] width 15 height 5
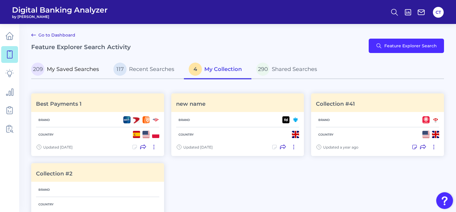
click at [79, 70] on span "My Saved Searches" at bounding box center [73, 69] width 52 height 7
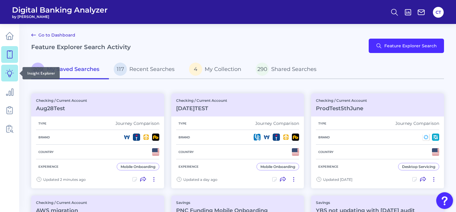
click at [11, 77] on icon at bounding box center [9, 73] width 8 height 8
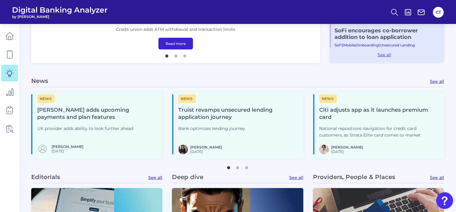
scroll to position [120, 0]
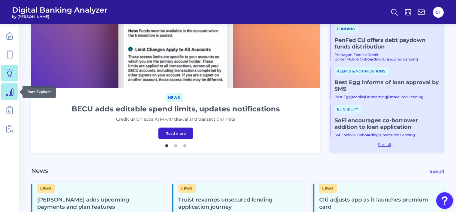
click at [12, 92] on icon at bounding box center [9, 92] width 7 height 7
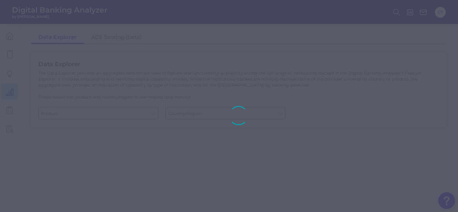
type input "Business Bank Account"
type input "[GEOGRAPHIC_DATA]"
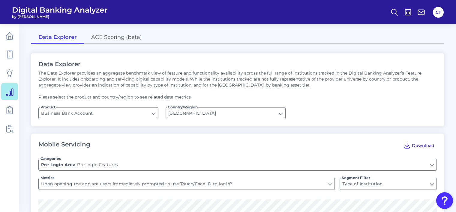
click at [410, 148] on icon at bounding box center [407, 145] width 5 height 5
click at [256, 67] on h2 "Data Explorer" at bounding box center [237, 64] width 398 height 7
click at [113, 36] on link "ACE Scoring (beta)" at bounding box center [116, 38] width 65 height 13
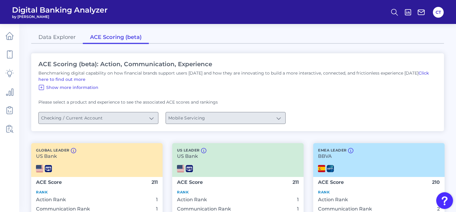
scroll to position [120, 0]
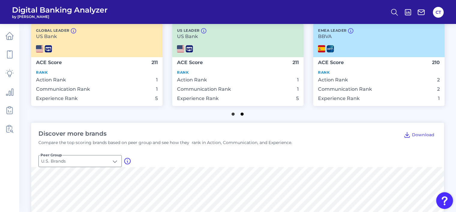
click at [242, 115] on button "2" at bounding box center [242, 113] width 6 height 6
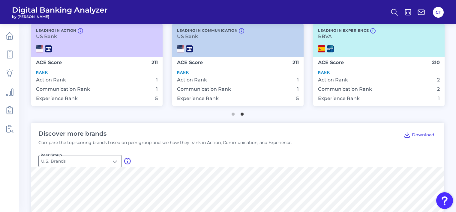
scroll to position [210, 0]
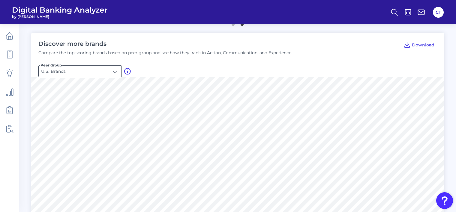
click at [106, 74] on input "U.S. Brands" at bounding box center [80, 71] width 83 height 11
click at [71, 101] on span "Global Brands" at bounding box center [58, 99] width 29 height 5
type input "Global Brands"
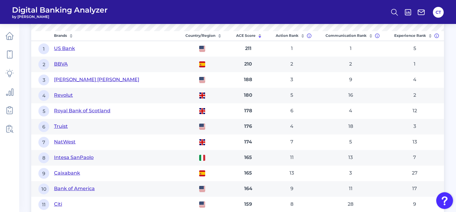
scroll to position [271, 0]
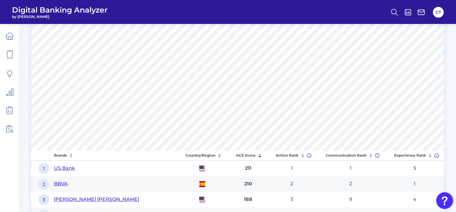
click at [71, 154] on icon at bounding box center [71, 156] width 6 height 6
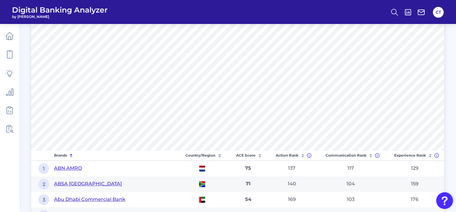
click at [71, 154] on icon at bounding box center [71, 155] width 2 height 2
click at [10, 109] on icon at bounding box center [9, 110] width 8 height 8
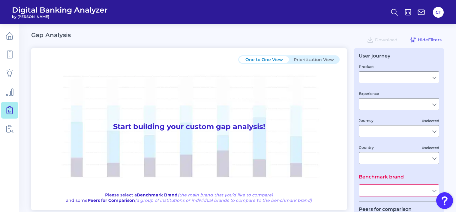
type input "Checking / Current Account"
type input "Mobile Servicing"
type input "Pre-Login Area, New Customer Onboarding, Login & Authentication, Accounts and t…"
type input "[GEOGRAPHIC_DATA]"
type input "All Select individual brands"
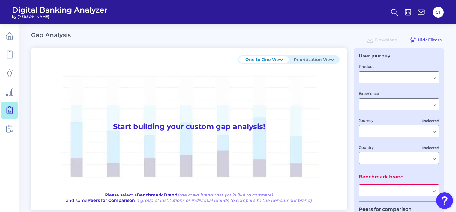
type input "All Journeys"
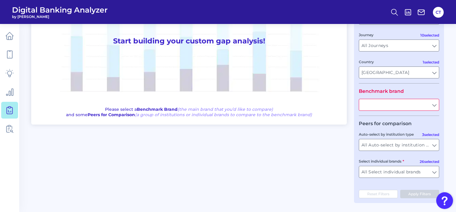
click at [382, 108] on input "text" at bounding box center [399, 104] width 80 height 11
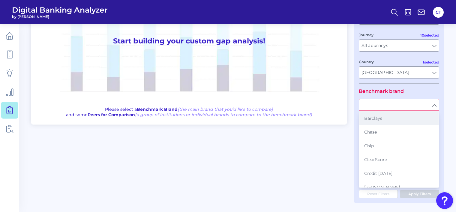
click at [373, 120] on span "Barclays" at bounding box center [373, 118] width 18 height 5
type input "Barclays"
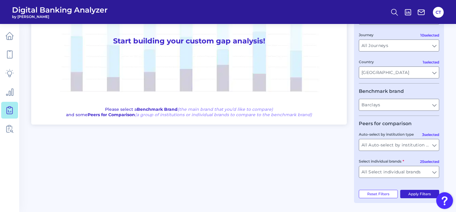
click at [417, 195] on button "Apply Filters" at bounding box center [419, 194] width 39 height 8
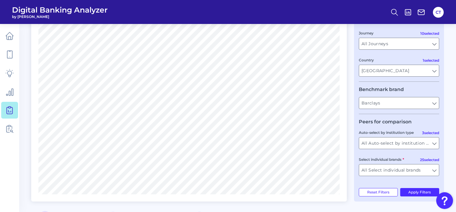
scroll to position [0, 0]
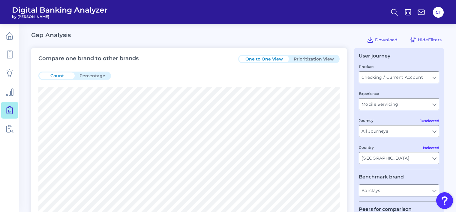
click at [333, 56] on button "Prioritization View" at bounding box center [314, 59] width 50 height 7
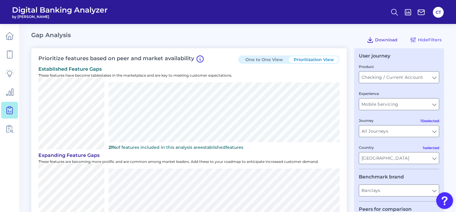
click at [371, 41] on icon at bounding box center [370, 39] width 7 height 7
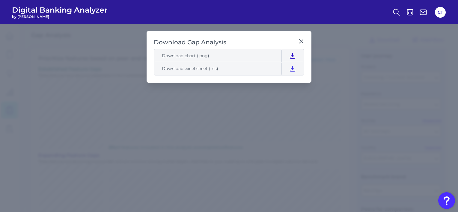
click at [295, 56] on icon at bounding box center [292, 55] width 7 height 7
click at [267, 13] on header "Digital Banking Analyzer by Curinos CT" at bounding box center [229, 12] width 458 height 24
click at [294, 70] on icon at bounding box center [292, 68] width 7 height 7
click at [245, 34] on div "Download Gap Analysis Download chart (.png) Download excel sheet (.xls)" at bounding box center [229, 57] width 165 height 52
click at [301, 41] on icon at bounding box center [302, 41] width 6 height 6
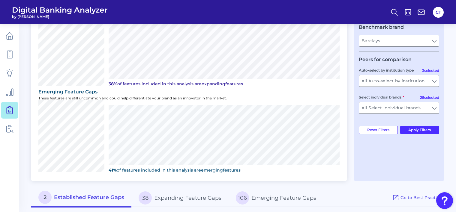
scroll to position [213, 0]
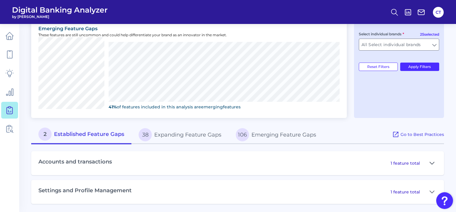
click at [431, 162] on icon at bounding box center [432, 163] width 5 height 7
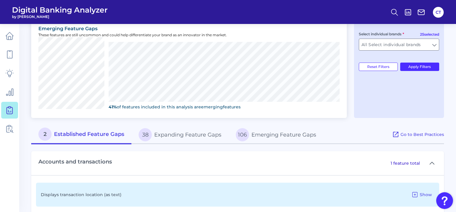
scroll to position [252, 0]
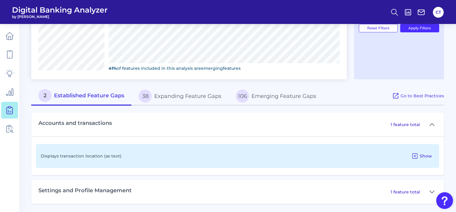
click at [414, 155] on icon at bounding box center [414, 156] width 7 height 7
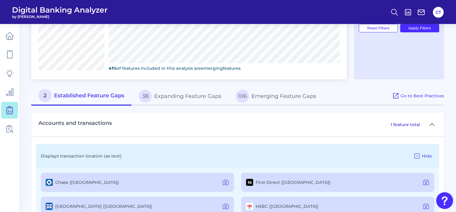
scroll to position [306, 0]
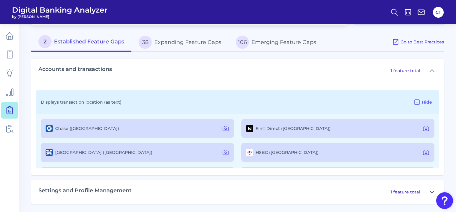
click at [225, 128] on icon at bounding box center [225, 128] width 7 height 7
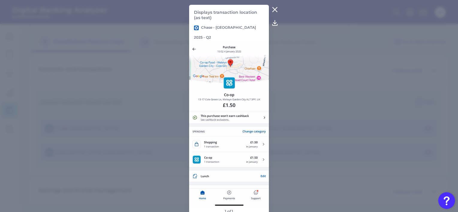
click at [275, 23] on icon at bounding box center [275, 22] width 7 height 7
click at [276, 9] on icon at bounding box center [275, 10] width 5 height 5
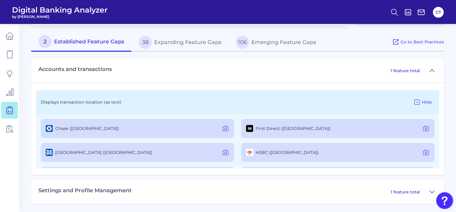
scroll to position [90, 0]
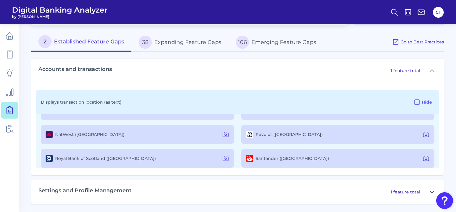
click at [226, 134] on icon at bounding box center [225, 134] width 7 height 7
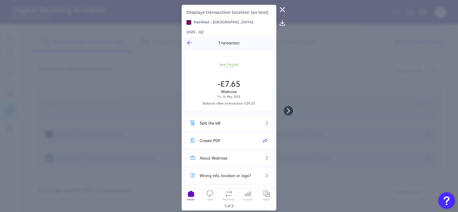
click at [284, 26] on icon at bounding box center [282, 22] width 5 height 5
click at [281, 13] on icon at bounding box center [282, 9] width 7 height 7
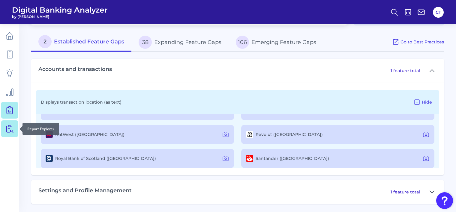
click at [8, 131] on icon at bounding box center [9, 129] width 8 height 8
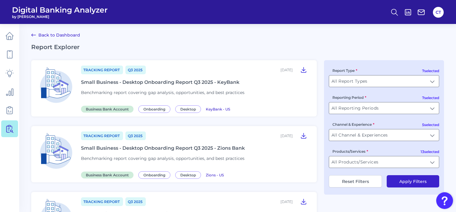
scroll to position [90, 0]
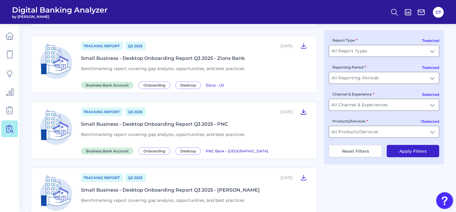
click at [305, 113] on icon at bounding box center [303, 111] width 7 height 7
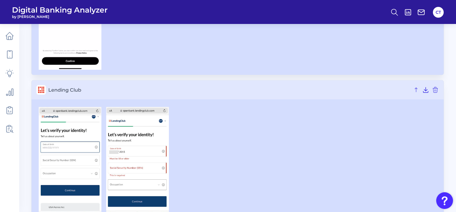
scroll to position [169, 0]
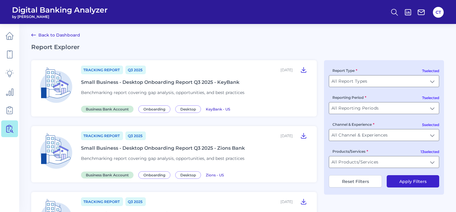
scroll to position [90, 0]
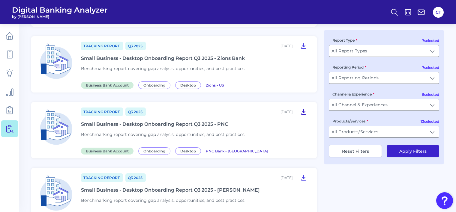
click at [304, 112] on icon at bounding box center [303, 112] width 5 height 5
click at [304, 180] on icon at bounding box center [303, 178] width 5 height 5
click at [11, 110] on icon at bounding box center [9, 110] width 8 height 8
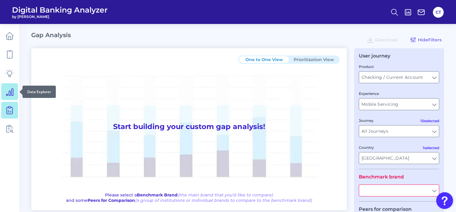
click at [12, 95] on icon at bounding box center [9, 92] width 7 height 7
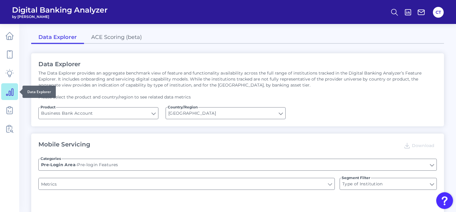
type input "Upon opening the app are users immediately prompted to use Touch/Face ID to log…"
type input "Does it offer third-party single sign on?"
type input "Can you apply for the PRODUCT as a new to brand customer on ANY digital channel?"
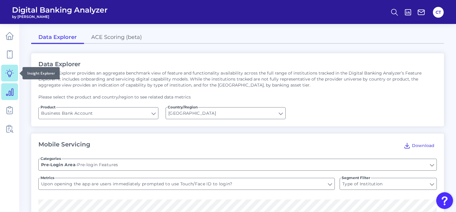
click at [11, 74] on icon at bounding box center [10, 73] width 8 height 8
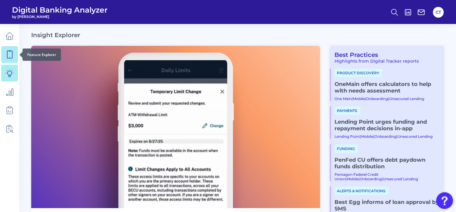
click at [10, 56] on icon at bounding box center [9, 54] width 8 height 8
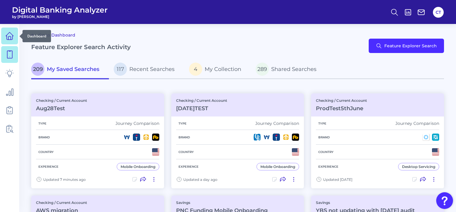
click at [10, 40] on icon at bounding box center [10, 36] width 8 height 8
